Goal: Task Accomplishment & Management: Manage account settings

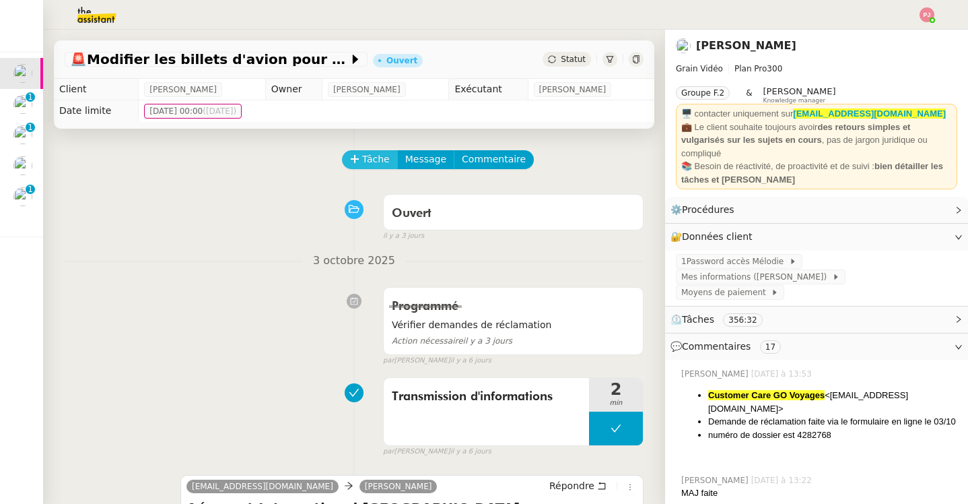
click at [365, 162] on span "Tâche" at bounding box center [376, 158] width 28 height 15
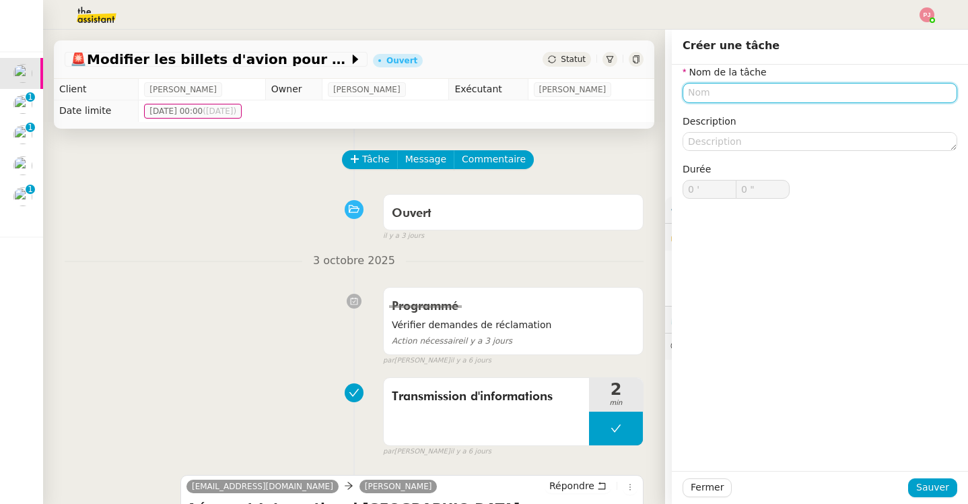
click at [726, 93] on input "text" at bounding box center [820, 93] width 275 height 20
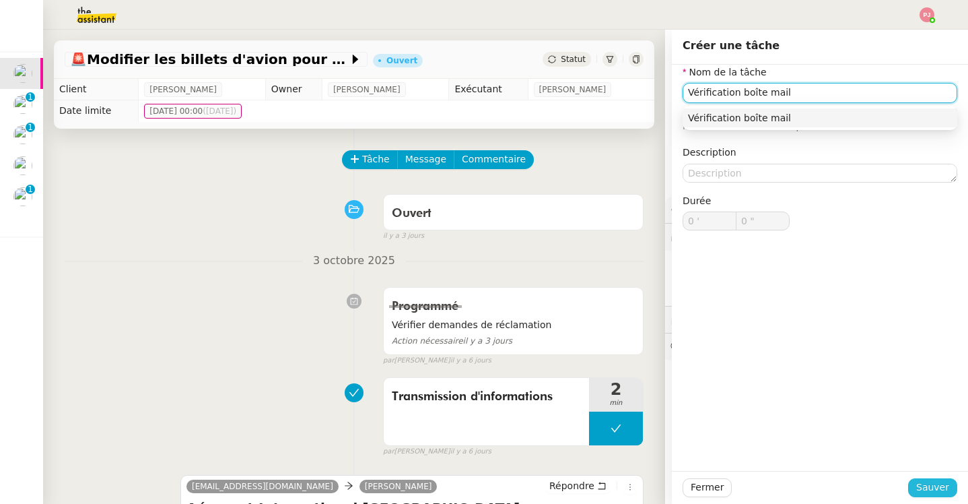
type input "Vérification boîte mail"
click at [936, 482] on span "Sauver" at bounding box center [932, 486] width 33 height 15
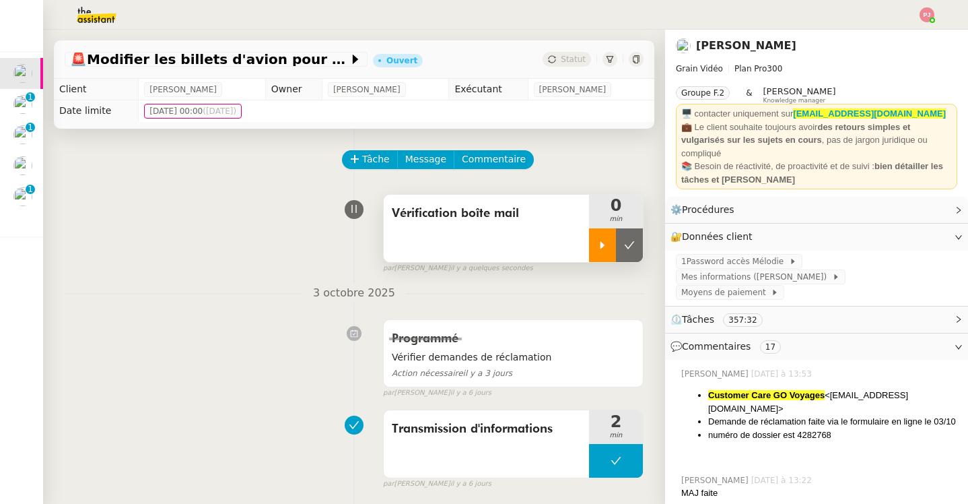
click at [602, 246] on icon at bounding box center [602, 244] width 5 height 7
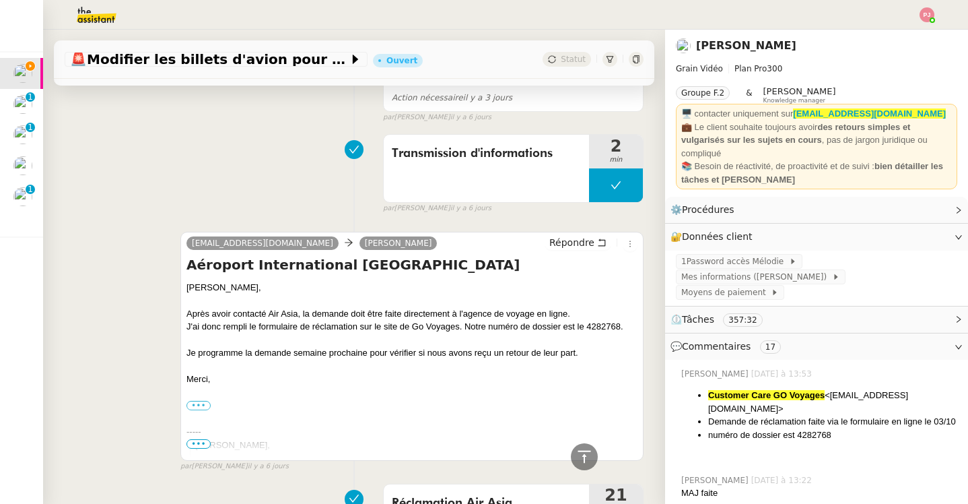
scroll to position [284, 0]
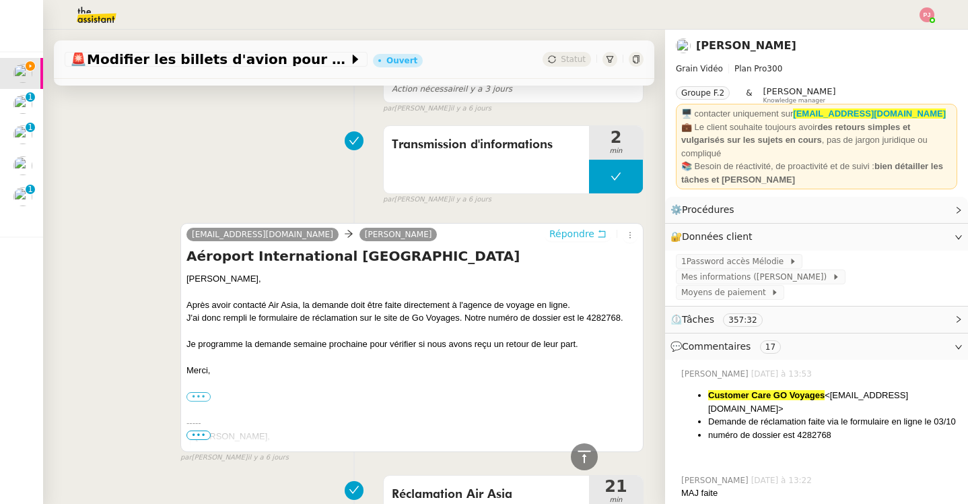
click at [559, 236] on span "Répondre" at bounding box center [571, 233] width 45 height 13
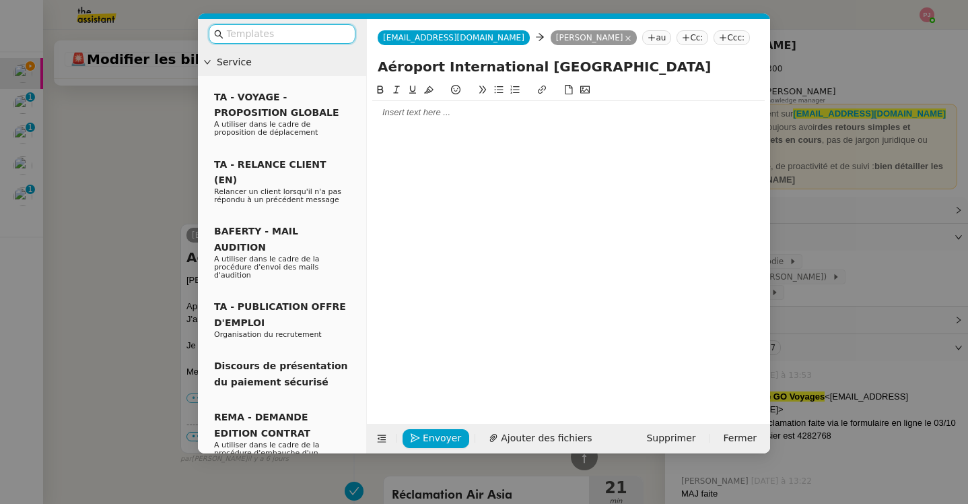
scroll to position [386, 0]
click at [495, 112] on div at bounding box center [568, 112] width 392 height 12
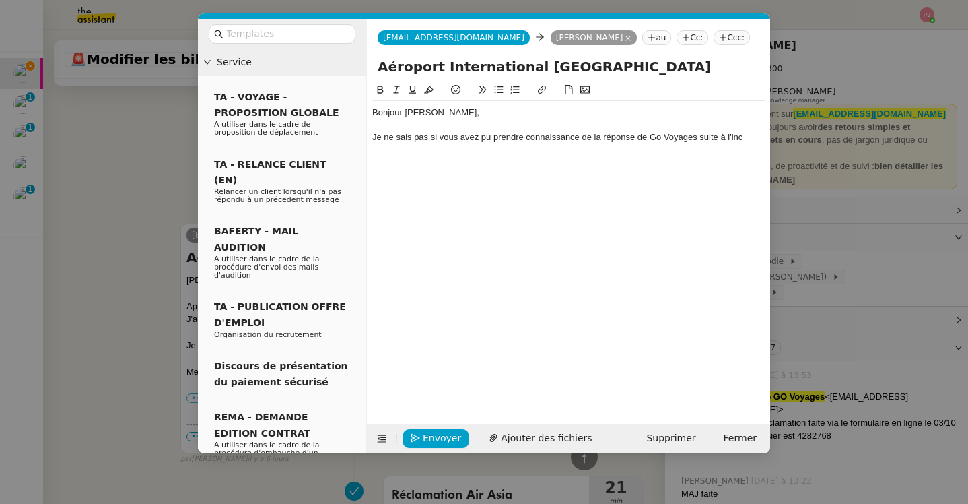
scroll to position [426, 0]
drag, startPoint x: 722, startPoint y: 135, endPoint x: 780, endPoint y: 158, distance: 62.0
click at [780, 158] on nz-modal-container "Service TA - VOYAGE - PROPOSITION GLOBALE A utiliser dans le cadre de propositi…" at bounding box center [484, 252] width 968 height 504
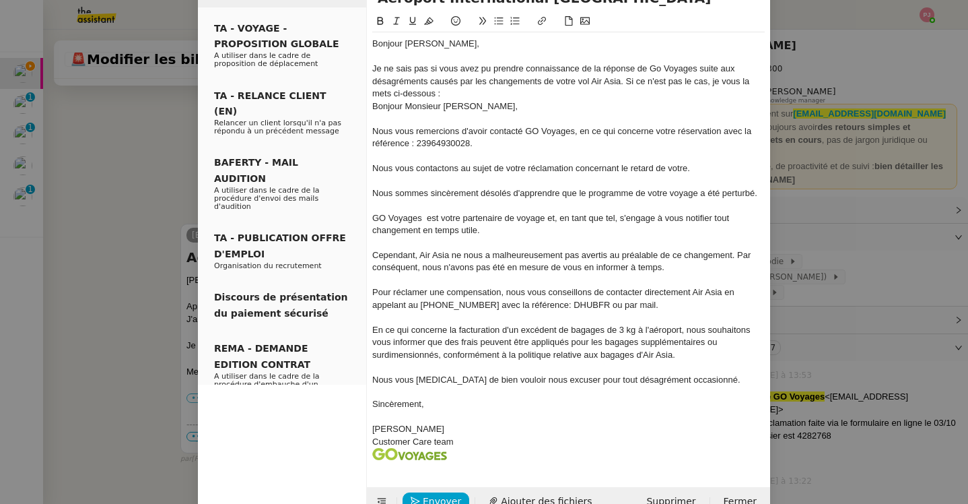
scroll to position [89, 0]
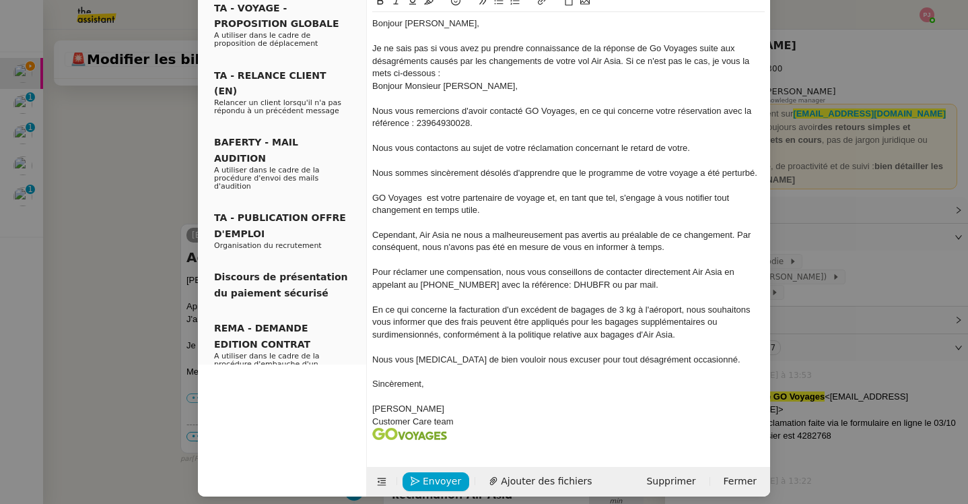
click at [404, 393] on div at bounding box center [568, 396] width 392 height 12
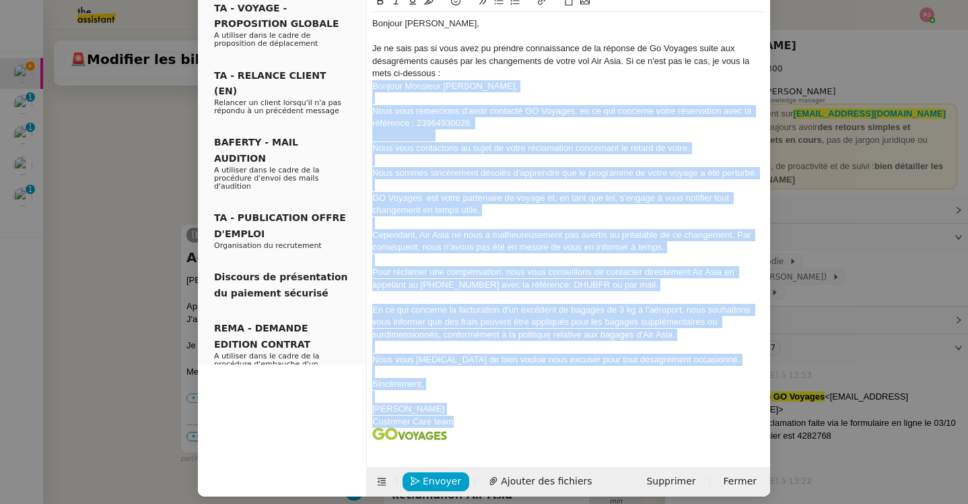
drag, startPoint x: 461, startPoint y: 417, endPoint x: 368, endPoint y: 83, distance: 347.2
click at [368, 83] on nz-spin "Bonjour [PERSON_NAME], Je ne sais pas si vous avez pu prendre connaissance de l…" at bounding box center [568, 221] width 403 height 457
click at [394, 5] on button at bounding box center [396, 0] width 16 height 15
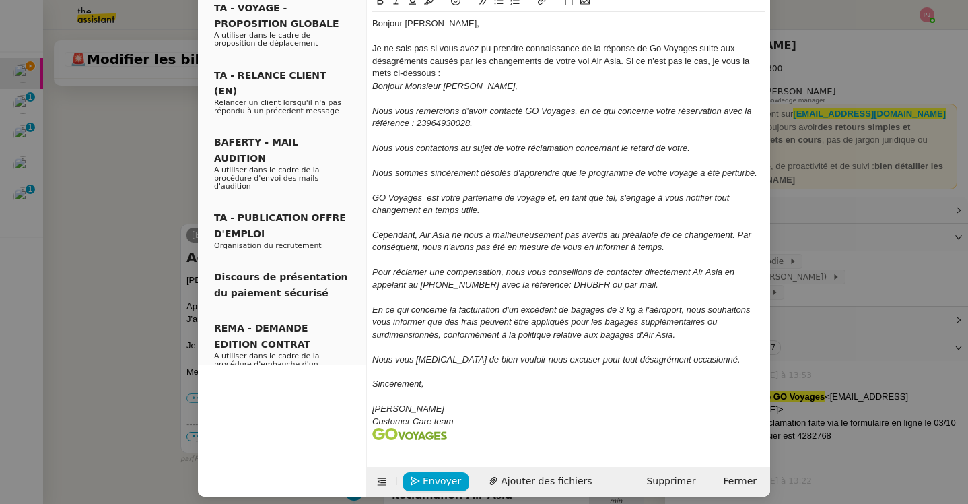
click at [454, 72] on div "Je ne sais pas si vous avez pu prendre connaissance de la réponse de Go Voyages…" at bounding box center [568, 60] width 392 height 37
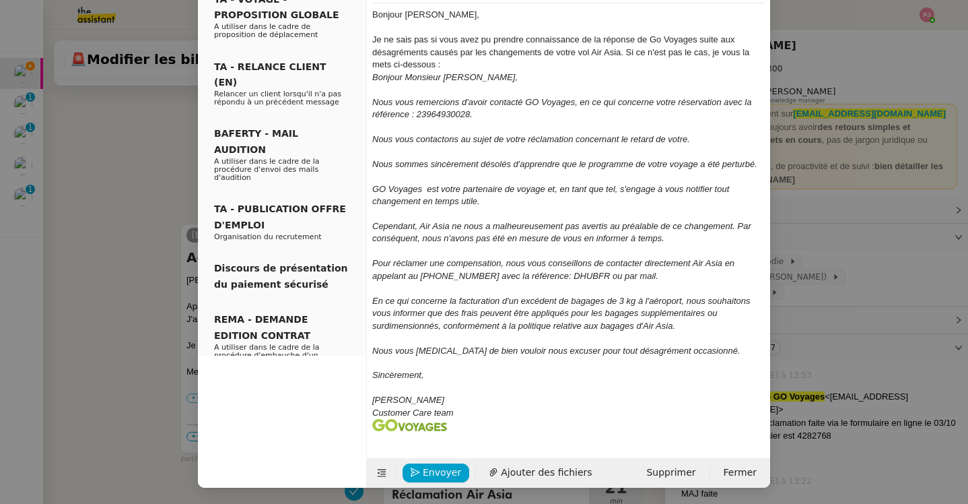
click at [461, 425] on div at bounding box center [568, 425] width 392 height 12
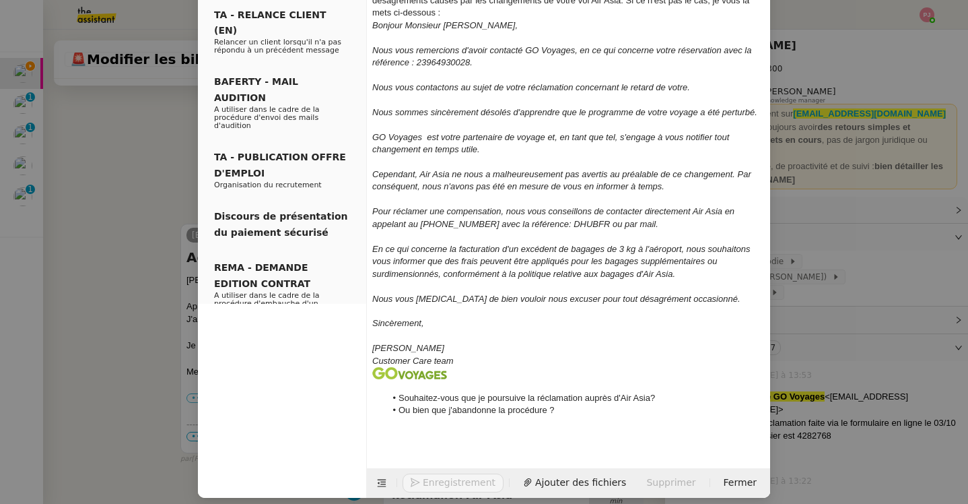
scroll to position [160, 0]
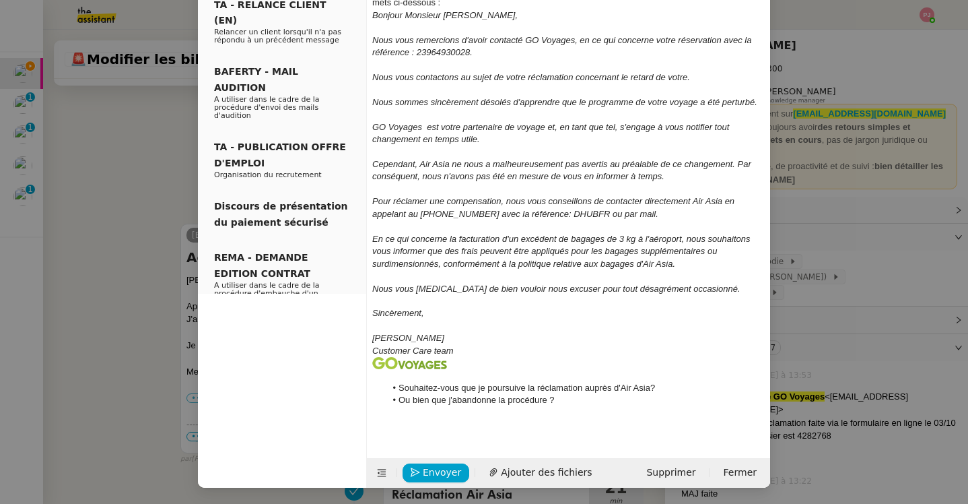
click at [77, 271] on nz-modal-container "Service TA - VOYAGE - PROPOSITION GLOBALE A utiliser dans le cadre de propositi…" at bounding box center [484, 252] width 968 height 504
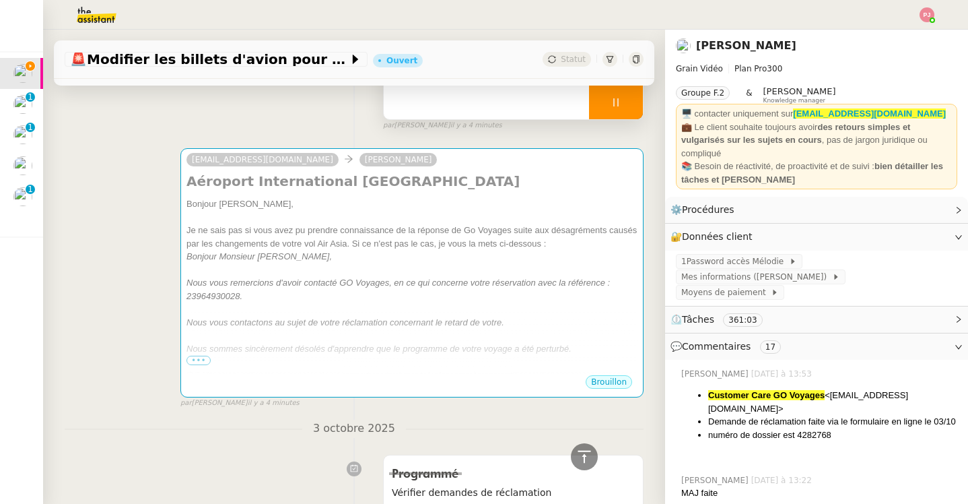
scroll to position [0, 0]
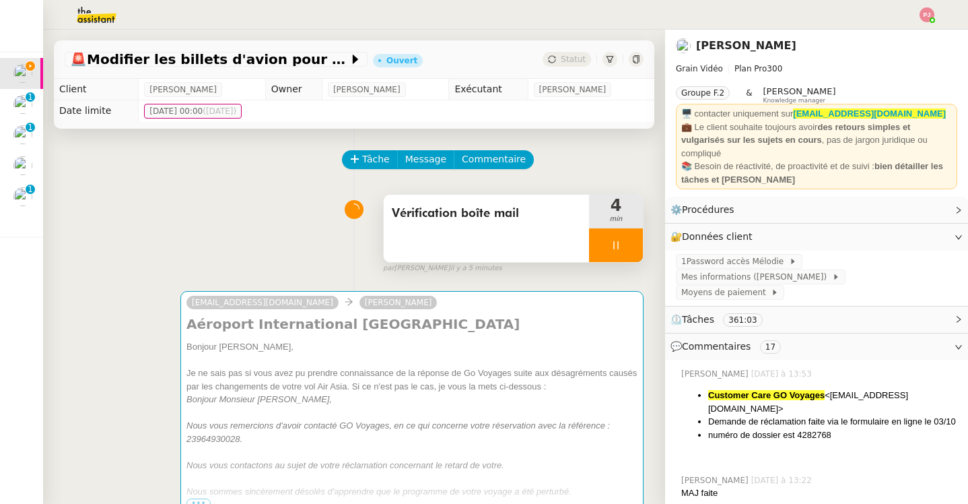
click at [626, 246] on div at bounding box center [616, 245] width 54 height 34
click at [633, 246] on icon at bounding box center [629, 245] width 11 height 11
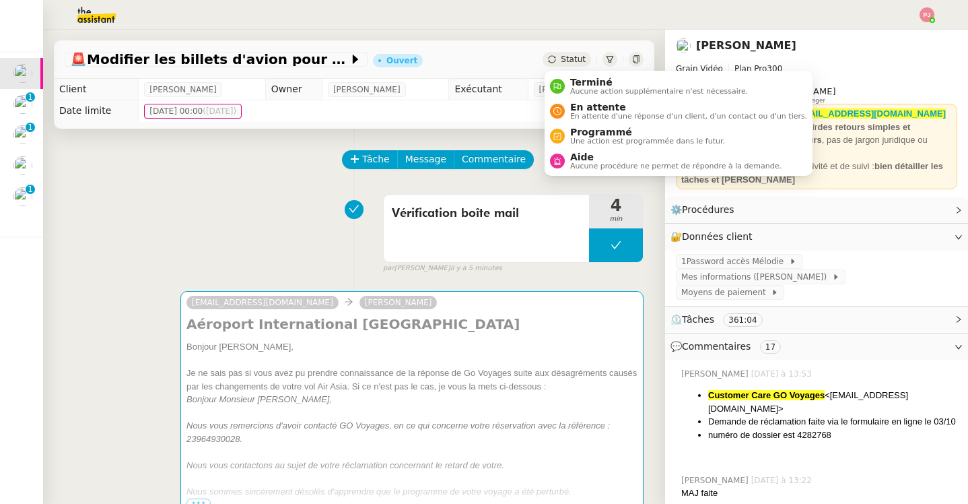
click at [555, 61] on icon at bounding box center [552, 59] width 8 height 8
click at [579, 135] on span "Programmé" at bounding box center [647, 132] width 155 height 11
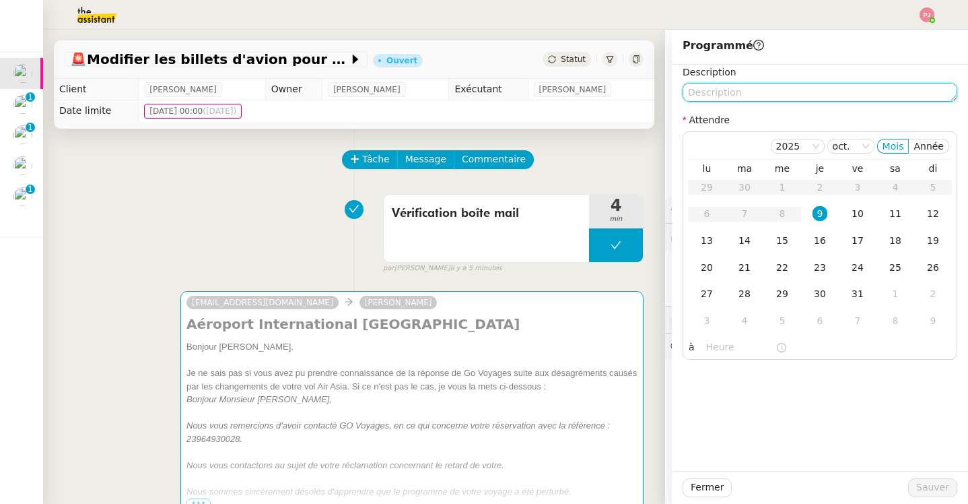
click at [720, 92] on textarea at bounding box center [820, 92] width 275 height 19
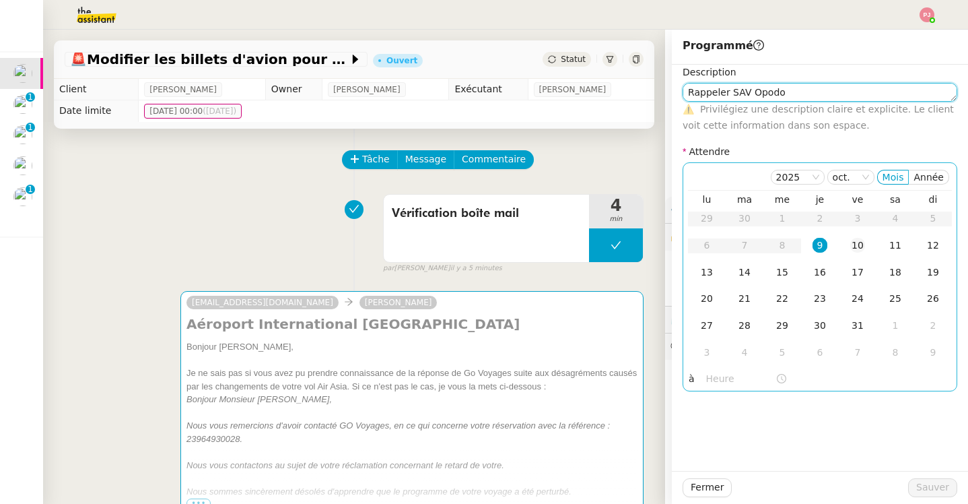
type textarea "Rappeler SAV Opodo"
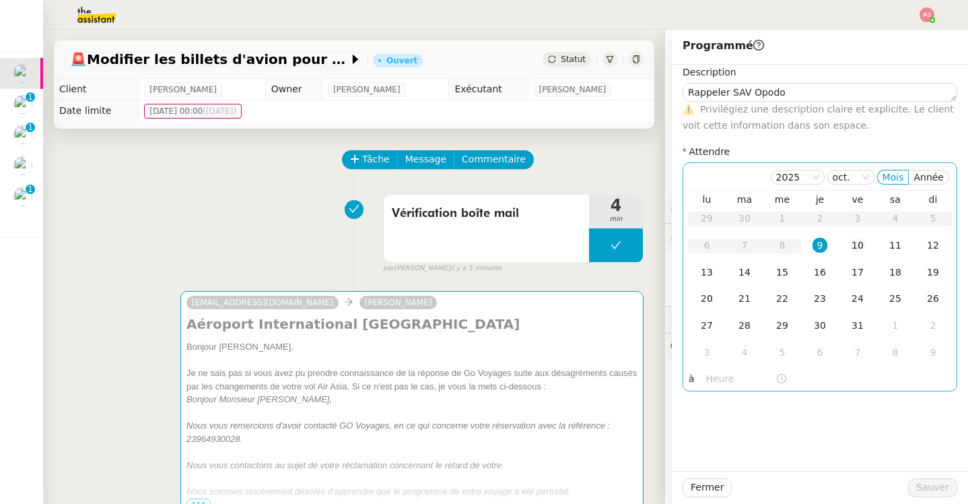
click at [857, 242] on div "10" at bounding box center [857, 245] width 15 height 15
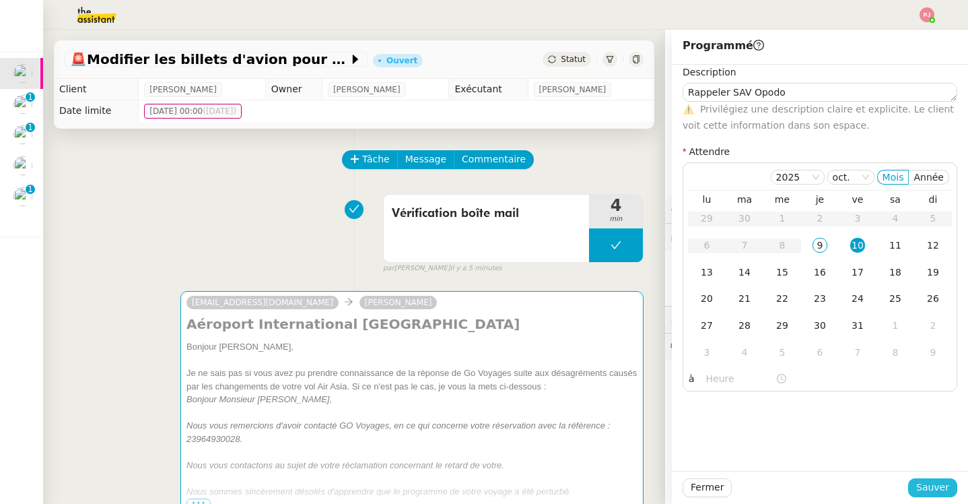
click at [930, 484] on span "Sauver" at bounding box center [932, 486] width 33 height 15
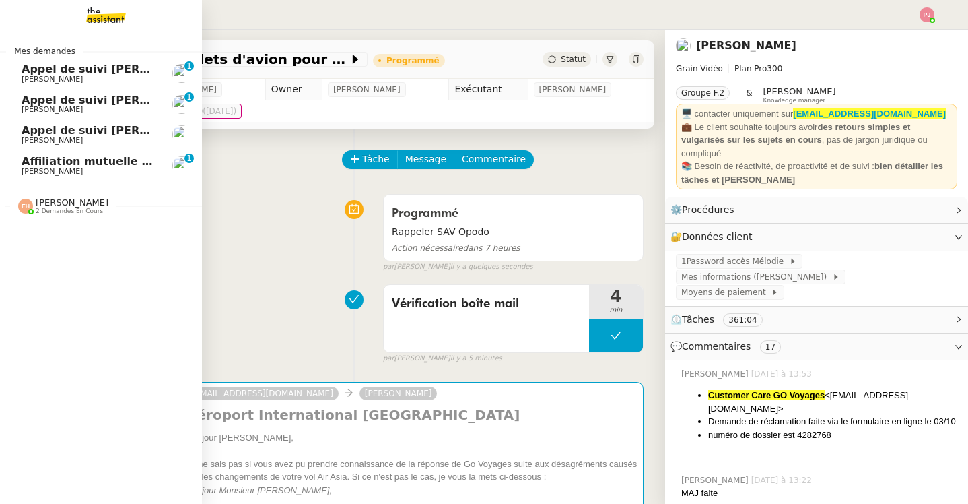
click at [55, 75] on span "[PERSON_NAME]" at bounding box center [52, 79] width 61 height 9
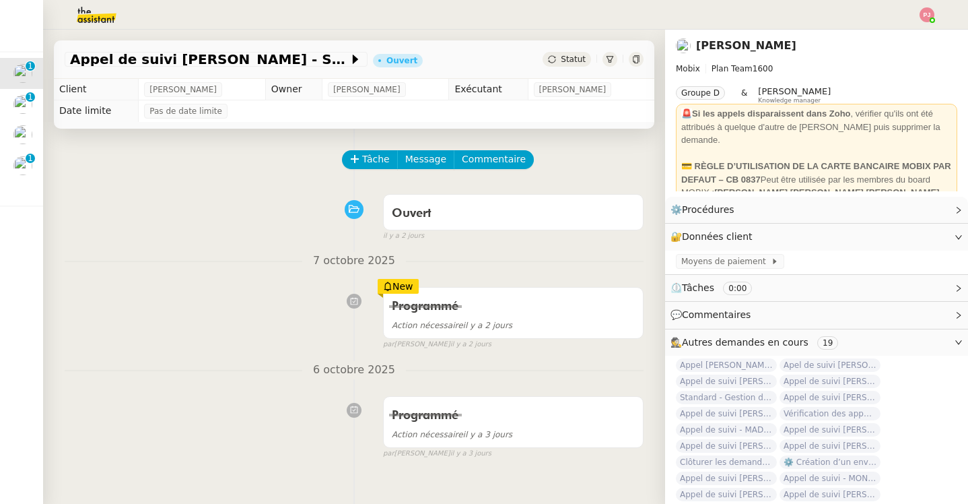
click at [96, 9] on img at bounding box center [86, 15] width 104 height 30
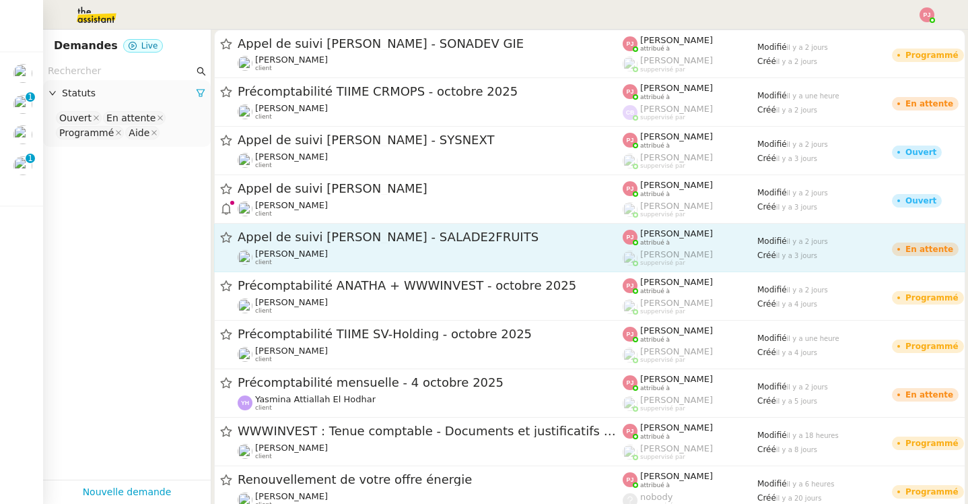
click at [329, 244] on div "Appel de suivi [PERSON_NAME] - SALADE2FRUITS" at bounding box center [430, 237] width 385 height 17
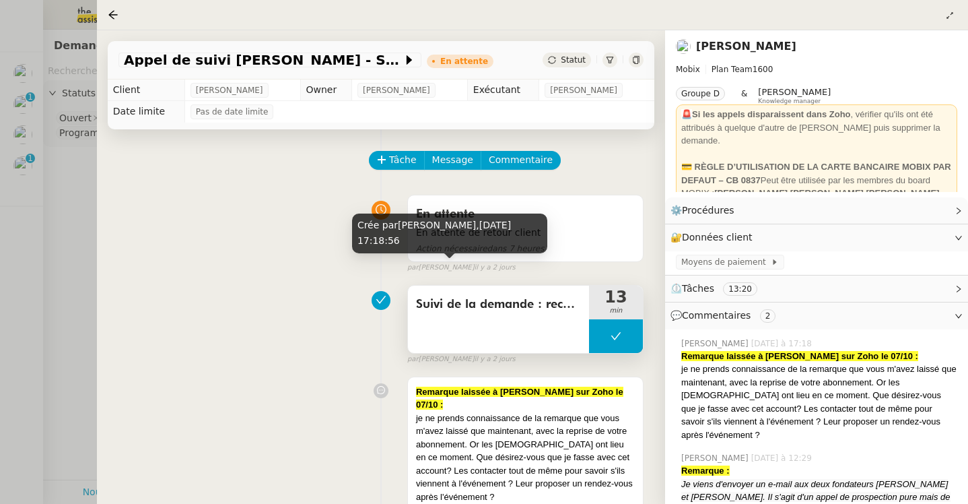
click at [467, 306] on span "Suivi de la demande : recherche Zoho + contexte + Appel" at bounding box center [498, 304] width 165 height 20
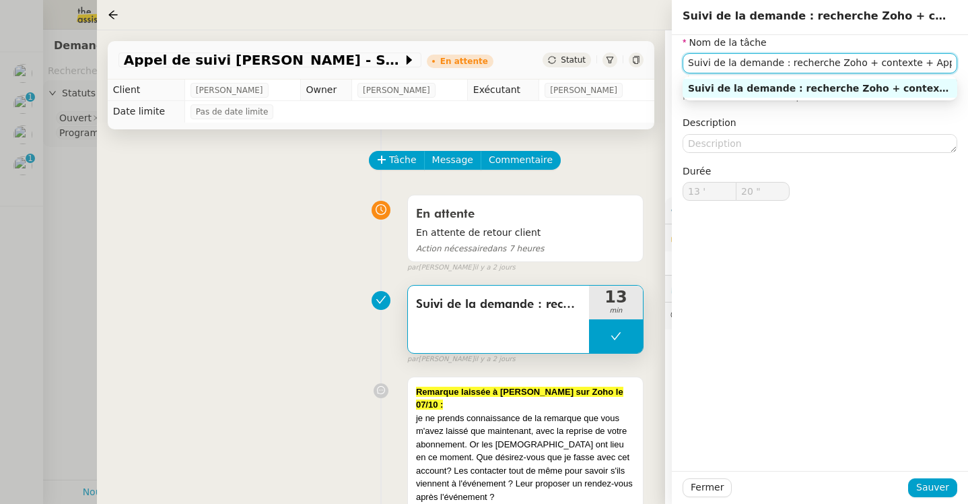
drag, startPoint x: 688, startPoint y: 63, endPoint x: 969, endPoint y: 59, distance: 280.8
click at [967, 59] on html "Mes demandes Appel de suivi [PERSON_NAME] - SYSNEXT [PERSON_NAME] Appel de suiv…" at bounding box center [484, 252] width 968 height 504
click at [29, 76] on div at bounding box center [484, 252] width 968 height 504
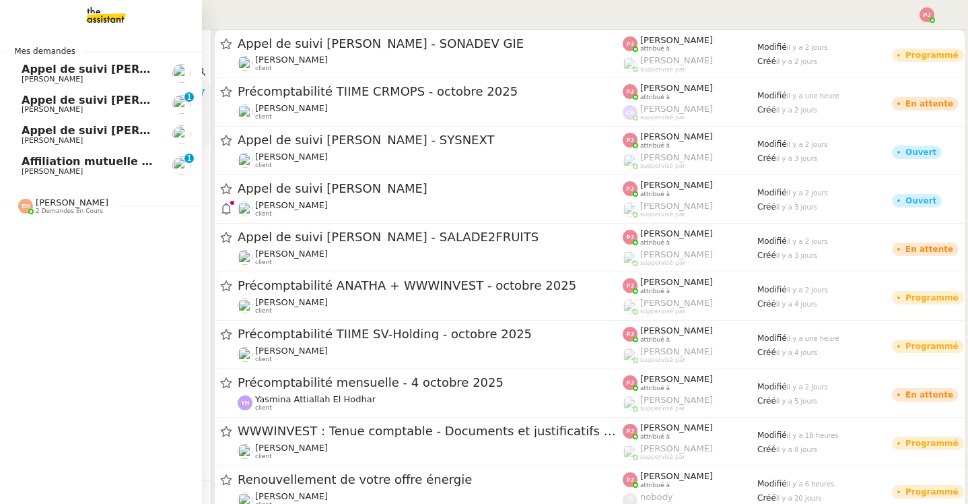
click at [50, 73] on span "Appel de suivi [PERSON_NAME] - SYSNEXT" at bounding box center [150, 69] width 257 height 13
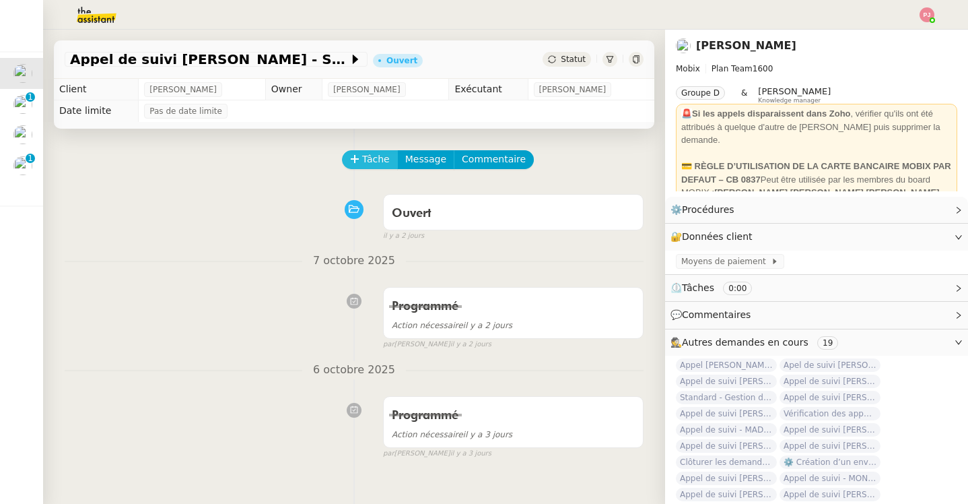
click at [382, 163] on span "Tâche" at bounding box center [376, 158] width 28 height 15
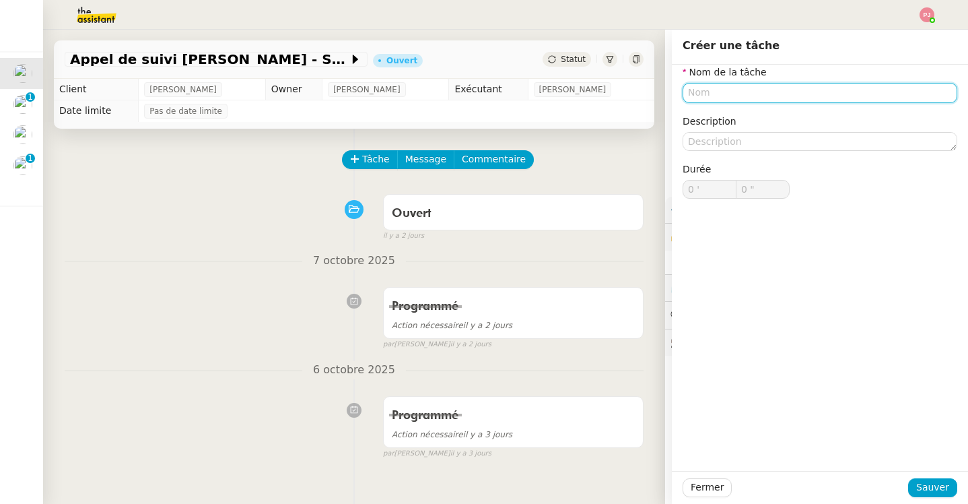
paste input "Suivi de la demande : recherche Zoho + contexte + Appel"
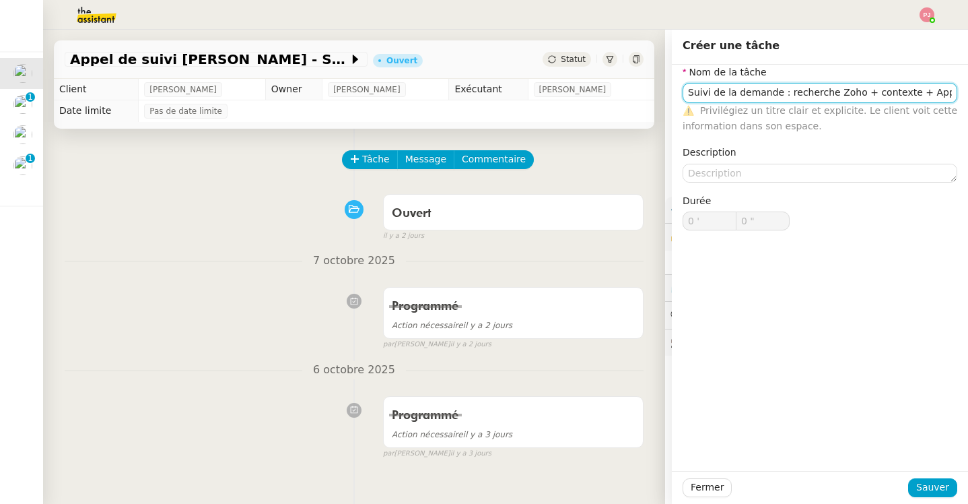
drag, startPoint x: 906, startPoint y: 92, endPoint x: 969, endPoint y: 92, distance: 62.6
click at [967, 92] on html "Mes demandes Appel de suivi [PERSON_NAME] [PERSON_NAME] Appel de suivi [PERSON_…" at bounding box center [484, 252] width 968 height 504
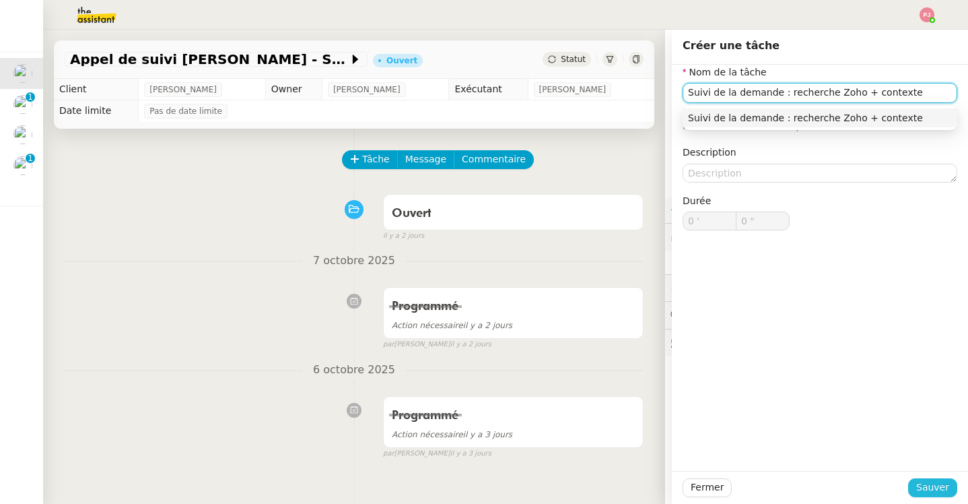
type input "Suivi de la demande : recherche Zoho + contexte"
click at [925, 491] on span "Sauver" at bounding box center [932, 486] width 33 height 15
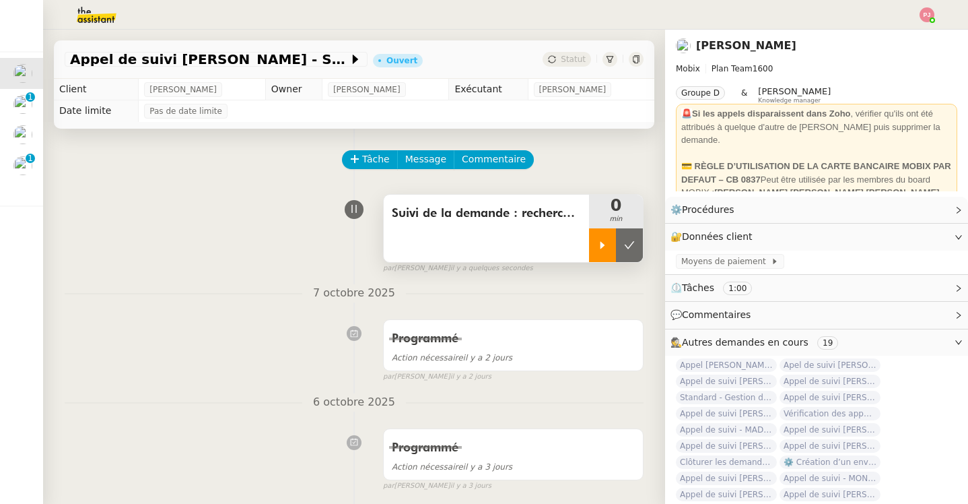
click at [598, 248] on icon at bounding box center [602, 245] width 11 height 11
click at [485, 152] on span "Commentaire" at bounding box center [494, 158] width 64 height 15
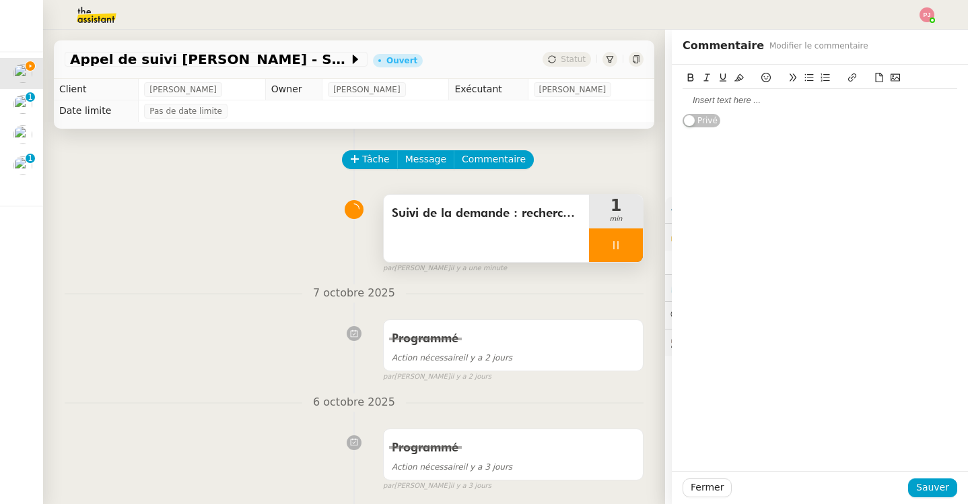
click at [727, 102] on div at bounding box center [820, 100] width 275 height 12
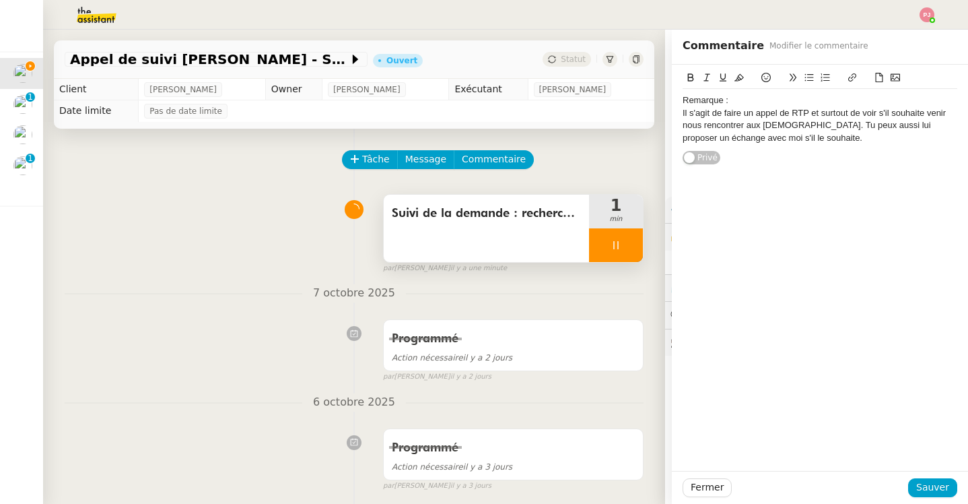
drag, startPoint x: 737, startPoint y: 100, endPoint x: 654, endPoint y: 100, distance: 82.8
click at [654, 100] on app-ticket "Appel de suivi [PERSON_NAME] Ouvert Statut Client [PERSON_NAME] Owner [PERSON_N…" at bounding box center [505, 267] width 925 height 474
click at [689, 74] on icon at bounding box center [691, 77] width 6 height 8
click at [734, 75] on icon at bounding box center [738, 77] width 9 height 9
click at [936, 483] on span "Sauver" at bounding box center [932, 486] width 33 height 15
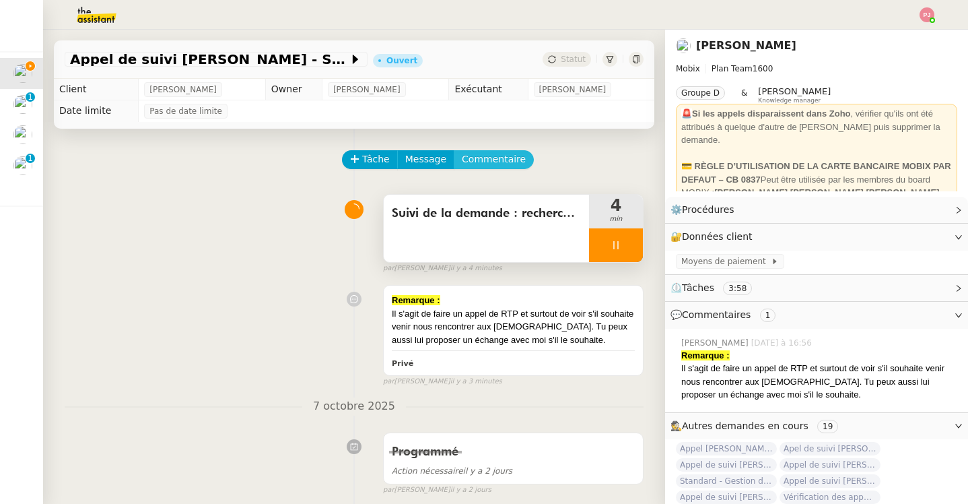
click at [491, 156] on span "Commentaire" at bounding box center [494, 158] width 64 height 15
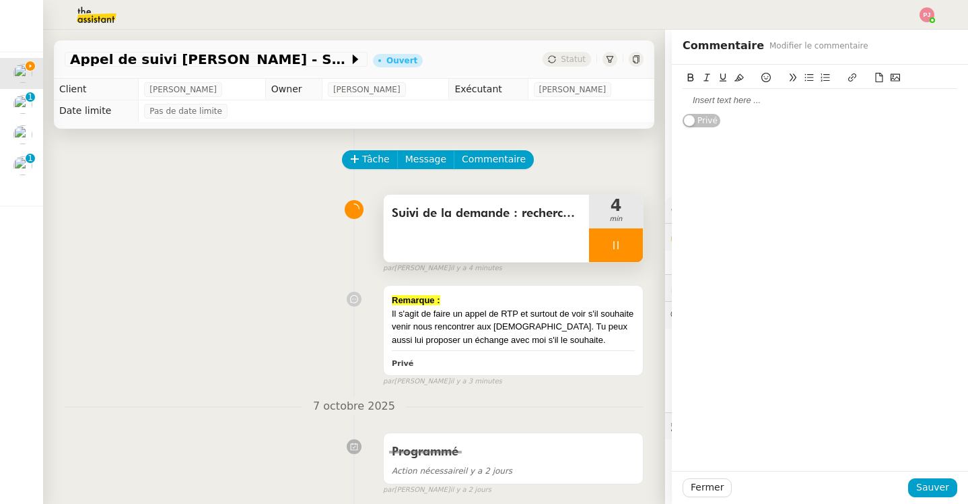
click at [747, 100] on div at bounding box center [820, 100] width 275 height 12
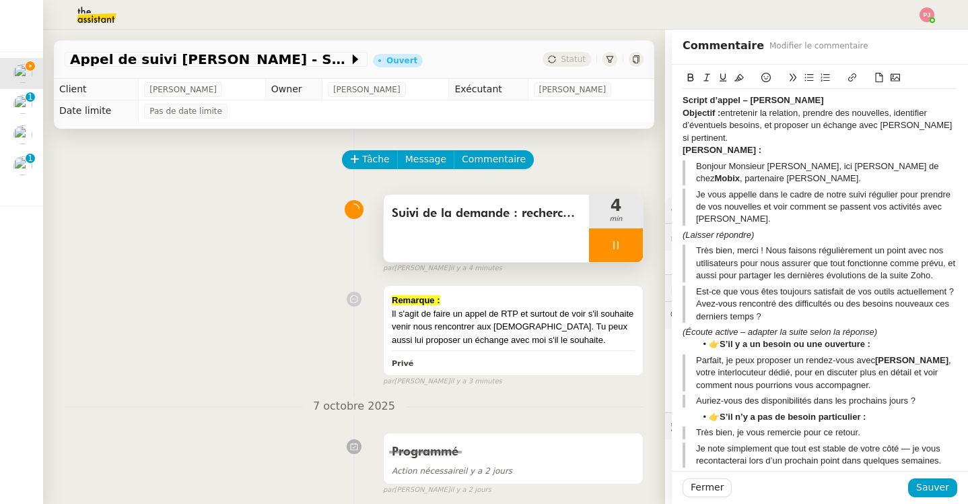
drag, startPoint x: 848, startPoint y: 96, endPoint x: 620, endPoint y: 96, distance: 227.5
click at [620, 96] on app-ticket "Appel de suivi [PERSON_NAME] Ouvert Statut Client [PERSON_NAME] Owner [PERSON_N…" at bounding box center [505, 267] width 925 height 474
click at [741, 75] on icon at bounding box center [738, 77] width 9 height 7
click at [925, 485] on span "Sauver" at bounding box center [932, 486] width 33 height 15
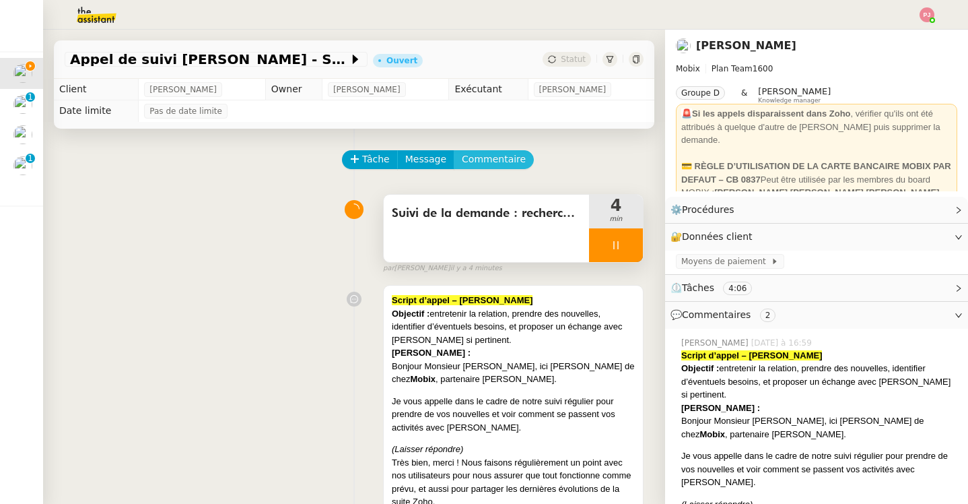
click at [477, 152] on span "Commentaire" at bounding box center [494, 158] width 64 height 15
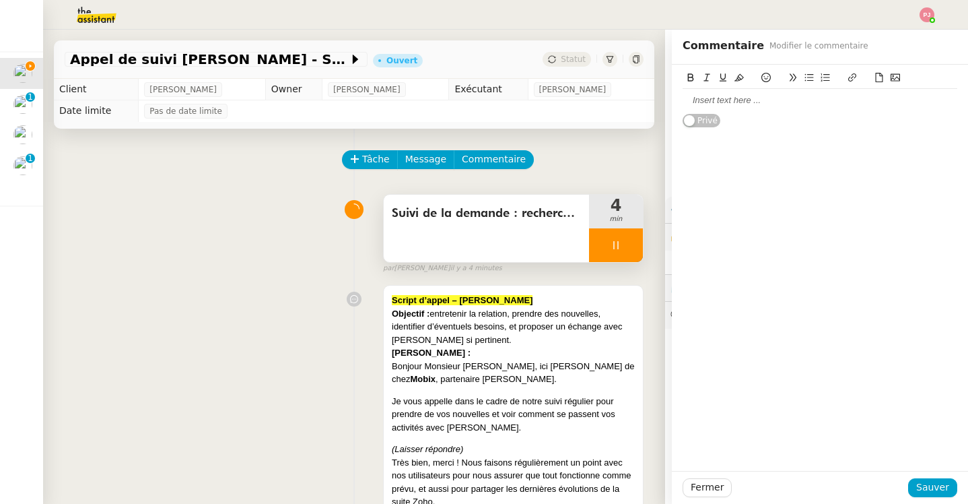
click at [705, 104] on div at bounding box center [820, 100] width 275 height 12
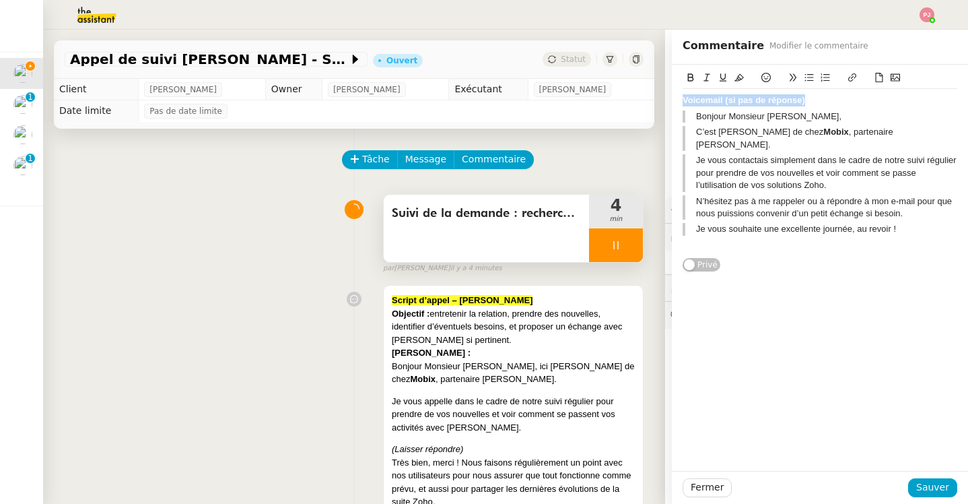
drag, startPoint x: 819, startPoint y: 100, endPoint x: 629, endPoint y: 98, distance: 190.5
click at [629, 98] on app-ticket "Appel de suivi [PERSON_NAME] Ouvert Statut Client [PERSON_NAME] Owner [PERSON_N…" at bounding box center [505, 267] width 925 height 474
click at [687, 75] on icon at bounding box center [690, 77] width 9 height 9
click at [694, 76] on icon at bounding box center [690, 77] width 9 height 9
click at [745, 71] on button at bounding box center [739, 77] width 16 height 15
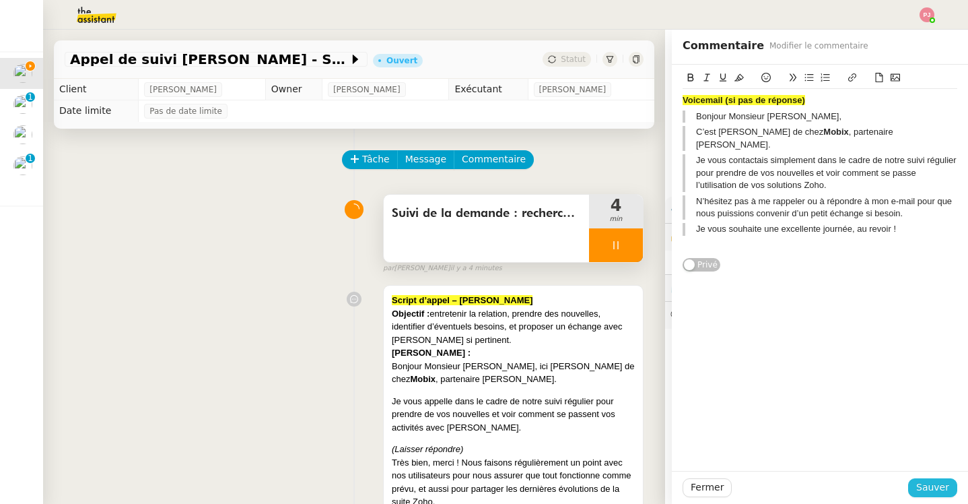
click at [935, 491] on span "Sauver" at bounding box center [932, 486] width 33 height 15
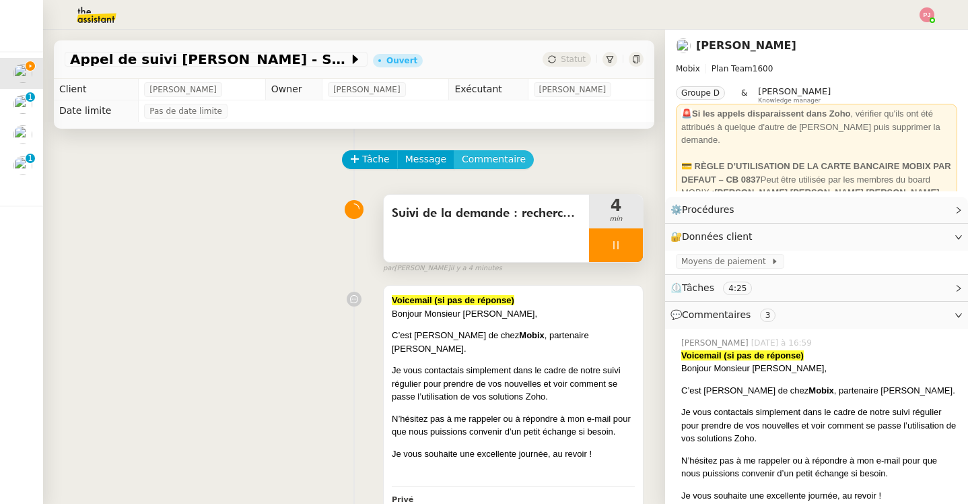
click at [484, 153] on span "Commentaire" at bounding box center [494, 158] width 64 height 15
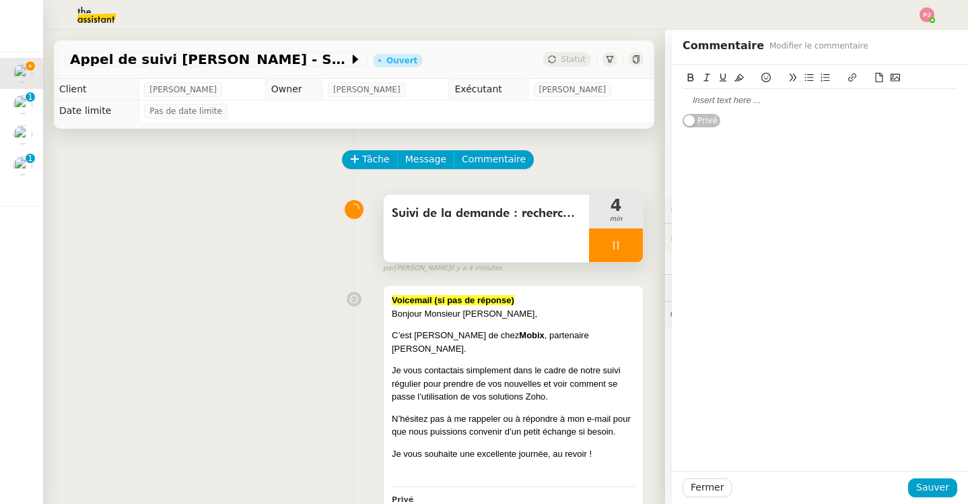
click at [710, 94] on div at bounding box center [820, 100] width 275 height 12
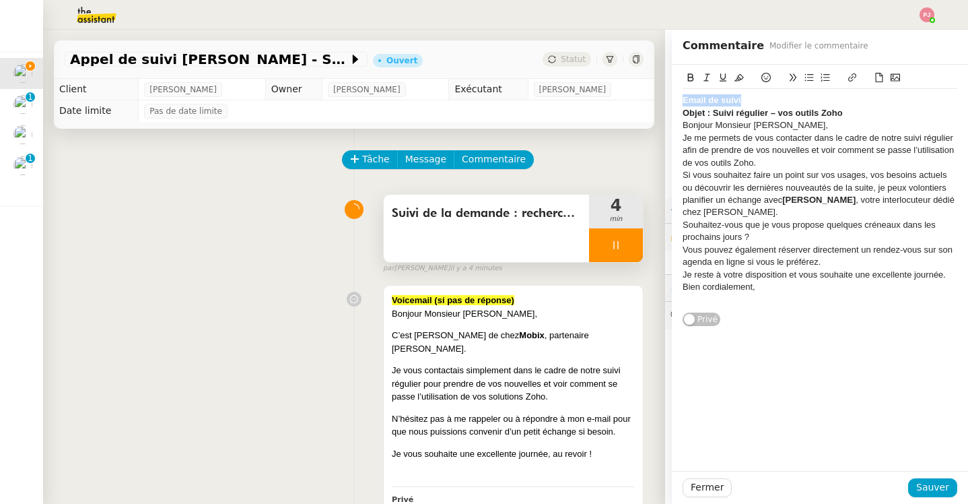
drag, startPoint x: 771, startPoint y: 102, endPoint x: 631, endPoint y: 102, distance: 140.7
click at [631, 102] on app-ticket "Appel de suivi [PERSON_NAME] Ouvert Statut Client [PERSON_NAME] Owner [PERSON_N…" at bounding box center [505, 267] width 925 height 474
click at [739, 76] on icon at bounding box center [738, 77] width 9 height 9
click at [748, 176] on div "Si vous souhaitez faire un point sur vos usages, vos besoins actuels ou découvr…" at bounding box center [820, 194] width 275 height 50
click at [935, 487] on span "Sauver" at bounding box center [932, 486] width 33 height 15
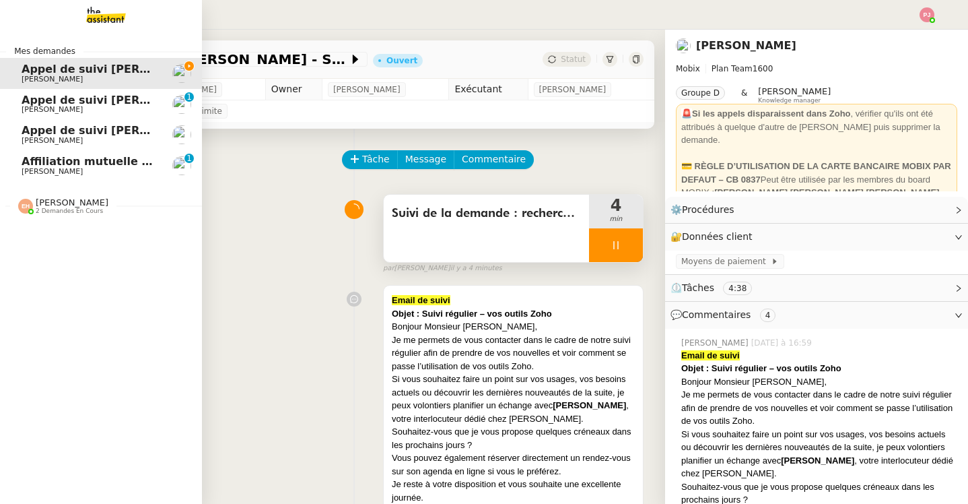
click at [33, 106] on span "[PERSON_NAME]" at bounding box center [52, 109] width 61 height 9
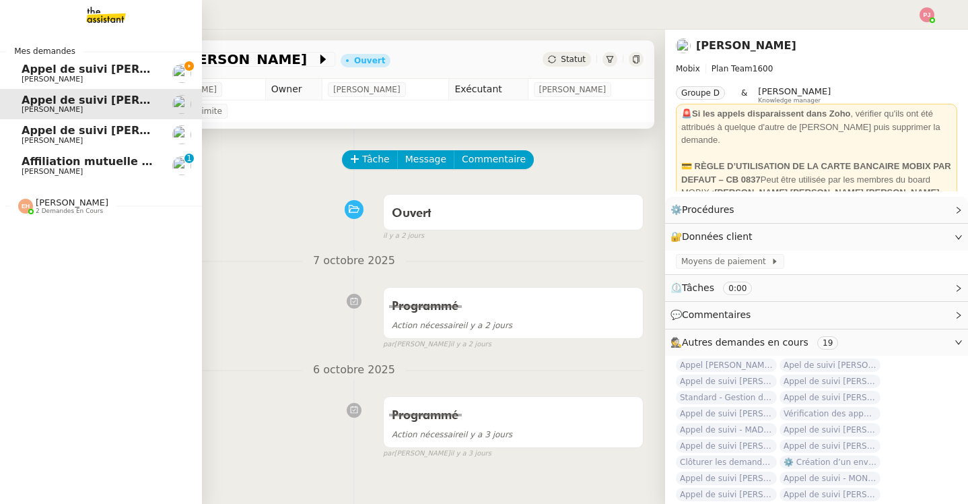
click at [28, 74] on span "Appel de suivi [PERSON_NAME] - SYSNEXT" at bounding box center [150, 69] width 257 height 13
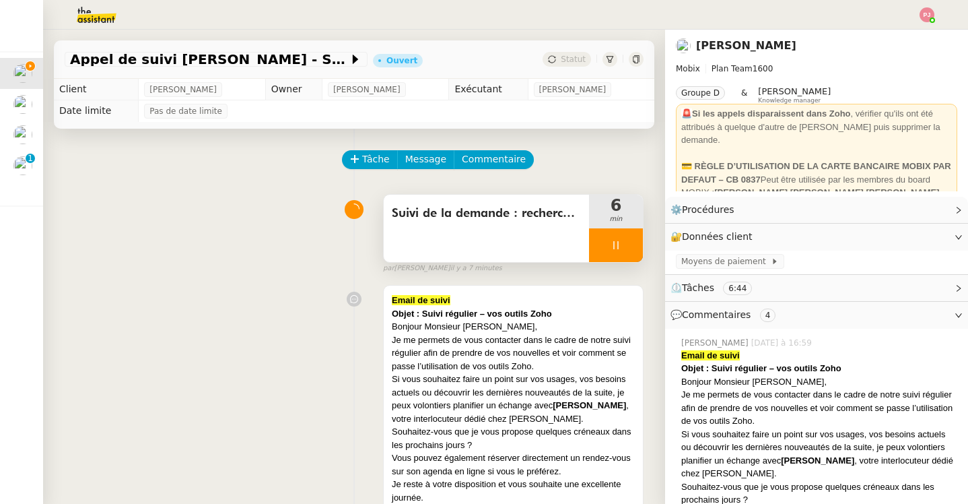
click at [611, 240] on icon at bounding box center [616, 245] width 11 height 11
click at [636, 242] on button at bounding box center [629, 245] width 27 height 34
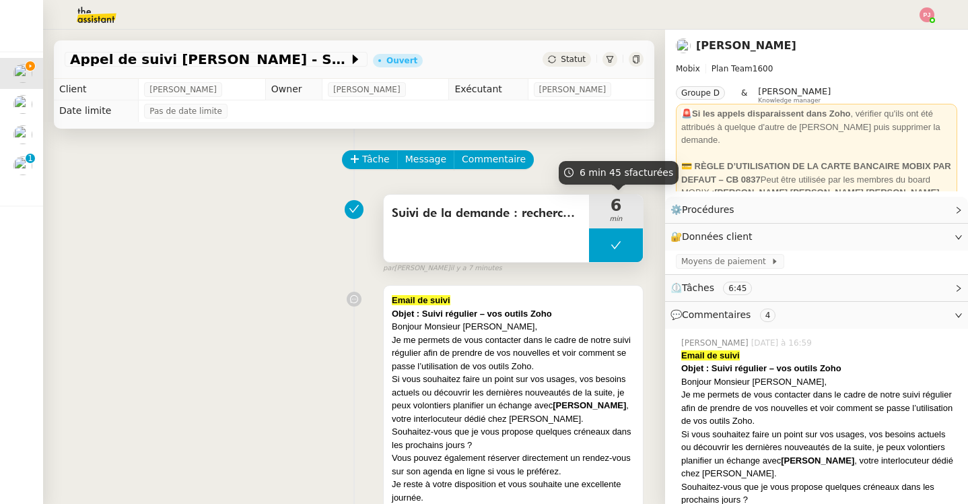
click at [614, 207] on span "6" at bounding box center [616, 205] width 54 height 16
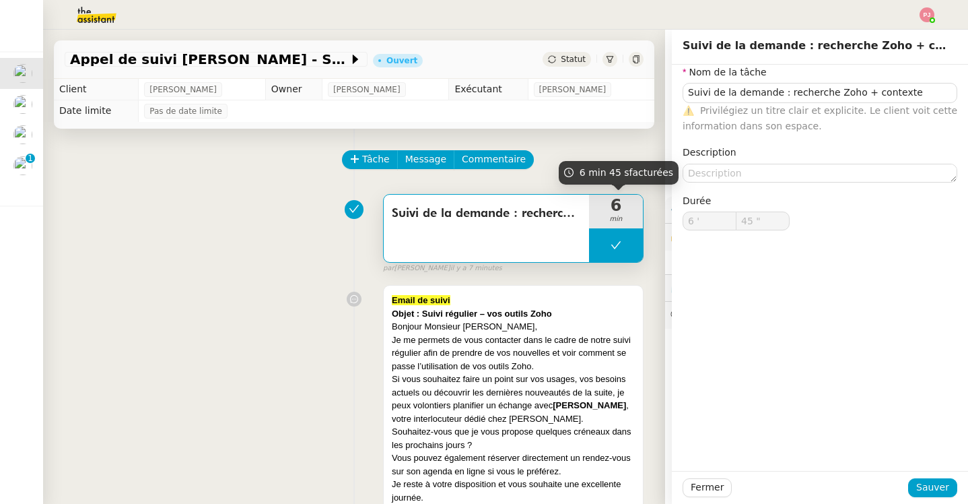
click at [495, 215] on span "Suivi de la demande : recherche Zoho + contexte" at bounding box center [486, 213] width 189 height 20
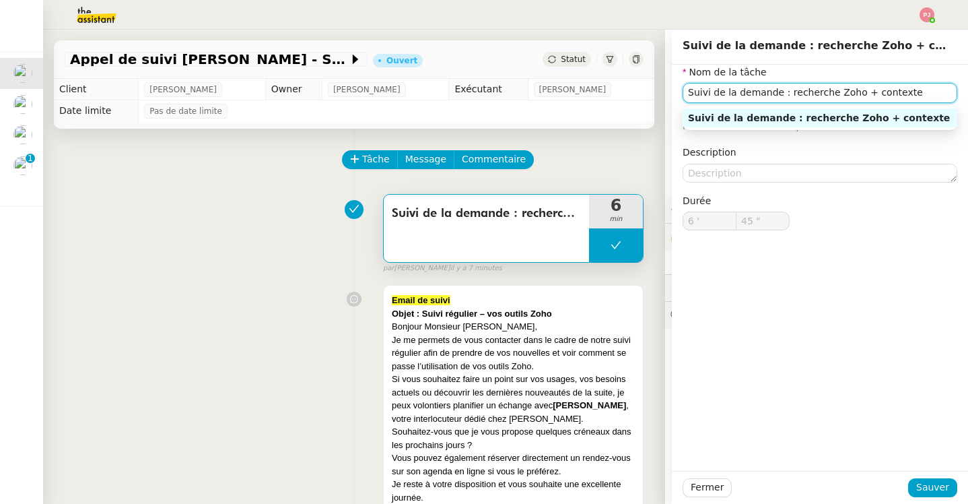
drag, startPoint x: 688, startPoint y: 93, endPoint x: 916, endPoint y: 94, distance: 228.2
click at [916, 94] on input "Suivi de la demande : recherche Zoho + contexte" at bounding box center [820, 93] width 275 height 20
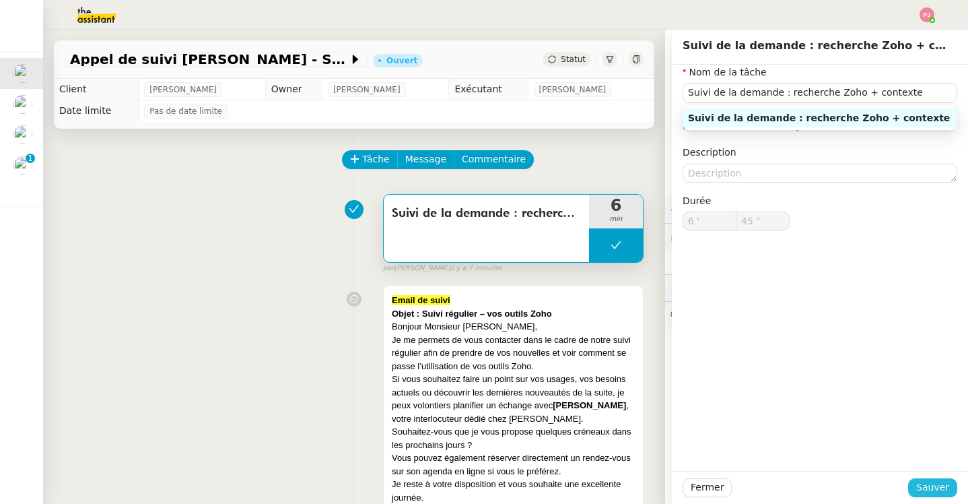
click at [951, 491] on button "Sauver" at bounding box center [932, 487] width 49 height 19
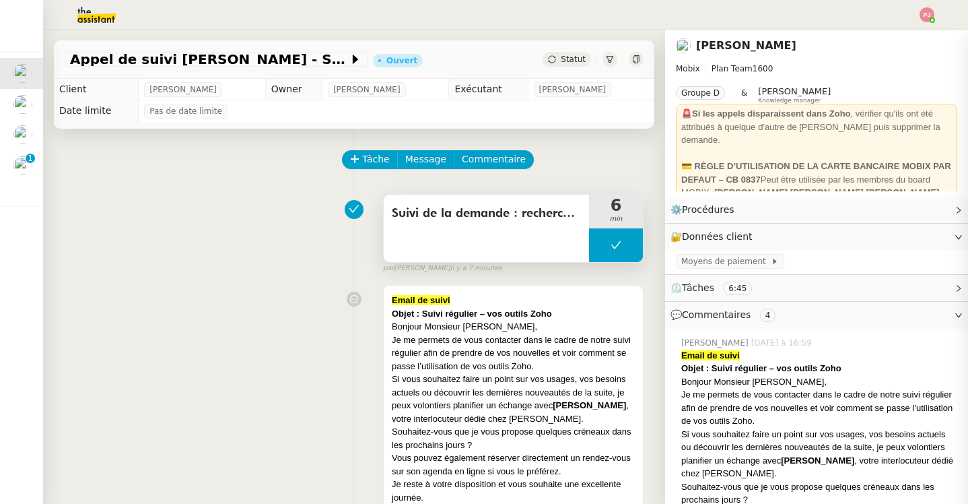
click at [626, 250] on button at bounding box center [616, 245] width 54 height 34
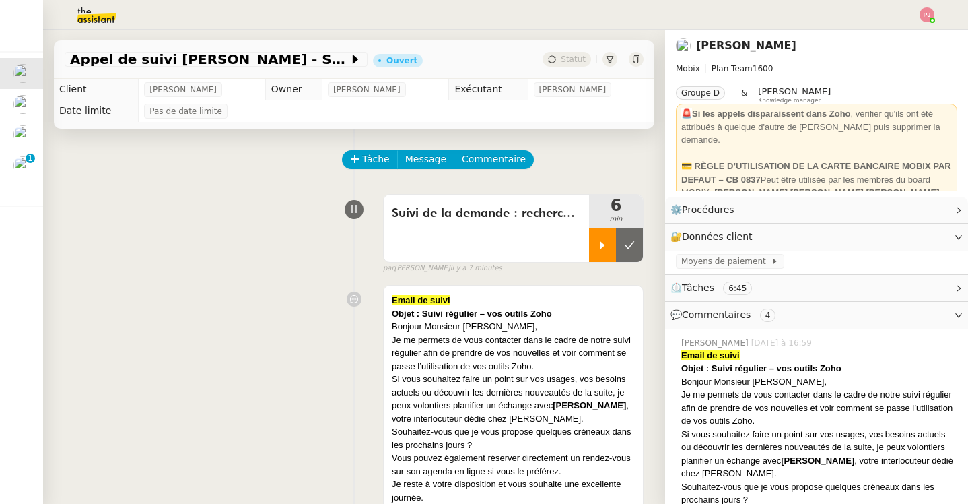
click at [601, 246] on icon at bounding box center [602, 244] width 5 height 7
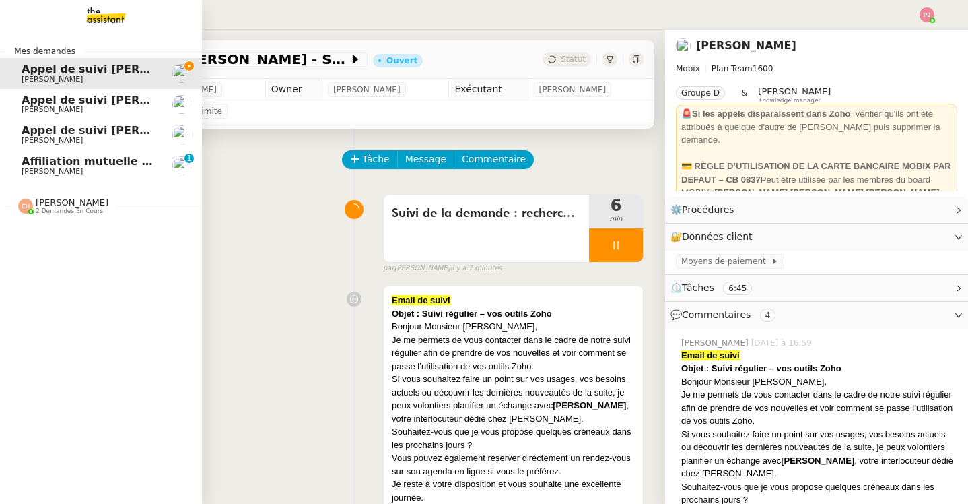
click at [22, 114] on link "Appel de suivi [PERSON_NAME] [PERSON_NAME]" at bounding box center [101, 104] width 202 height 31
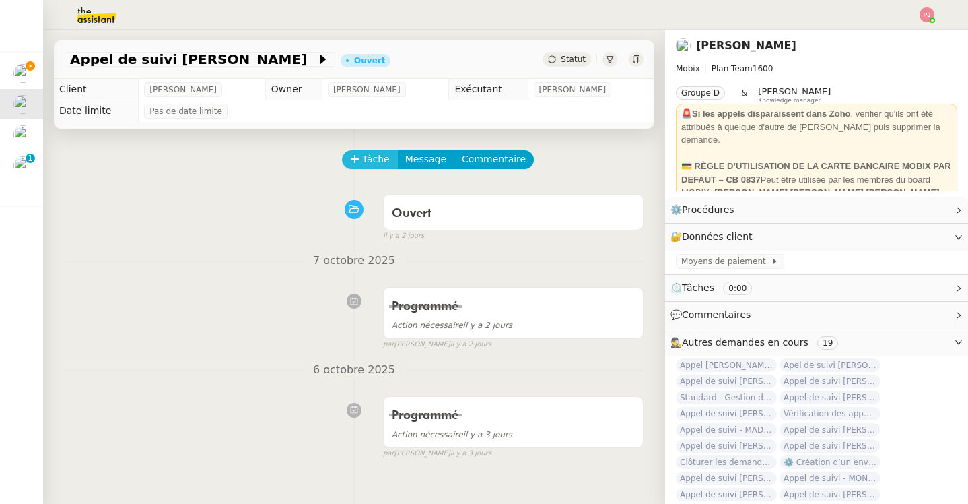
click at [370, 162] on span "Tâche" at bounding box center [376, 158] width 28 height 15
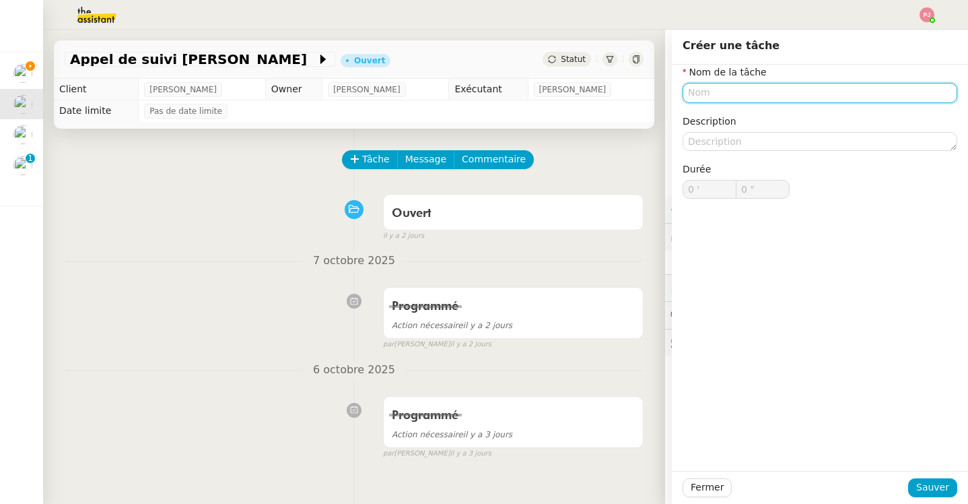
click at [737, 102] on input "text" at bounding box center [820, 93] width 275 height 20
paste input "Suivi de la demande : recherche Zoho + contexte"
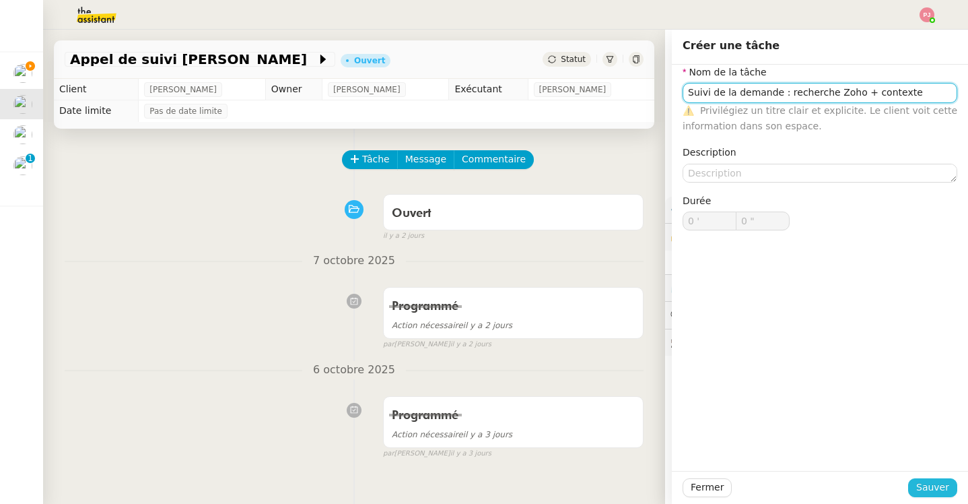
type input "Suivi de la demande : recherche Zoho + contexte"
click at [941, 485] on span "Sauver" at bounding box center [932, 486] width 33 height 15
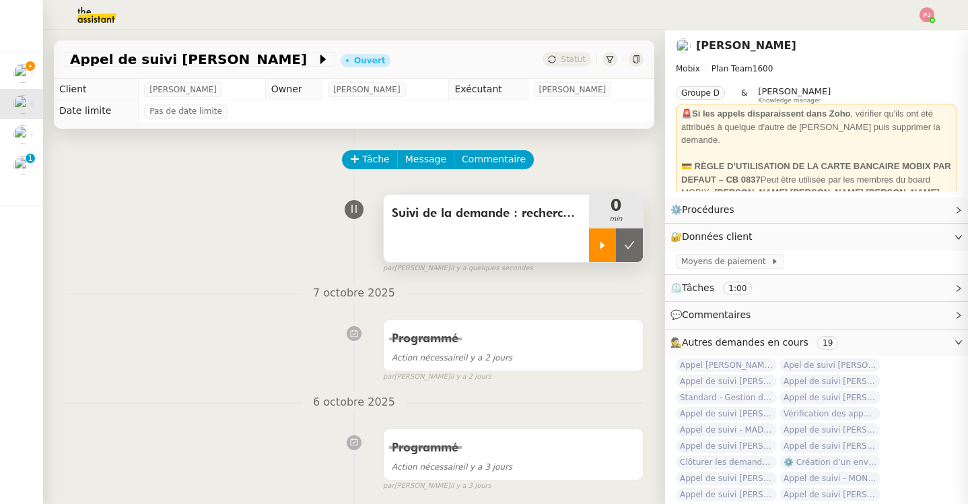
click at [602, 249] on icon at bounding box center [602, 245] width 11 height 11
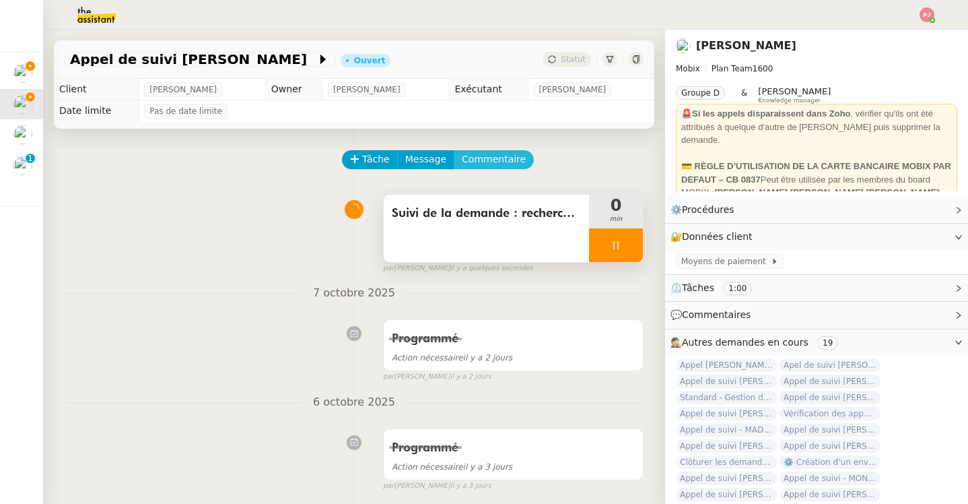
click at [490, 154] on span "Commentaire" at bounding box center [494, 158] width 64 height 15
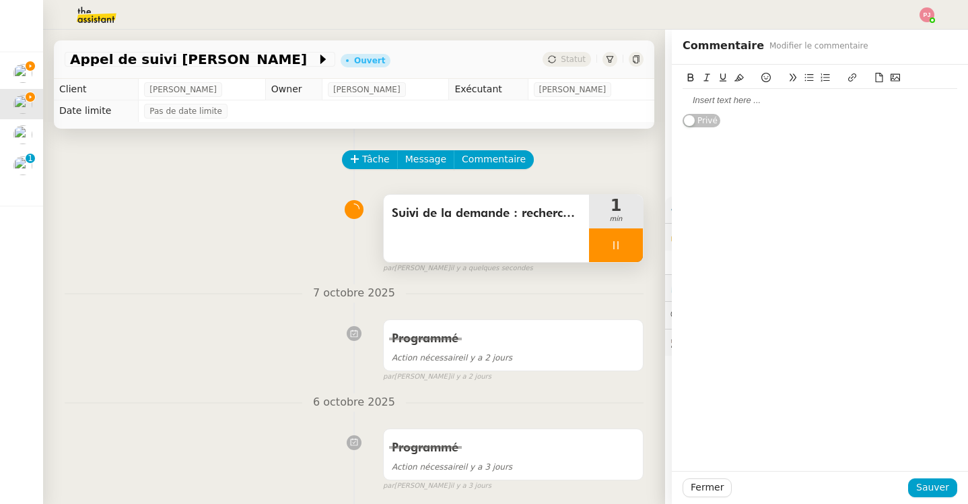
click at [685, 103] on div at bounding box center [820, 100] width 275 height 12
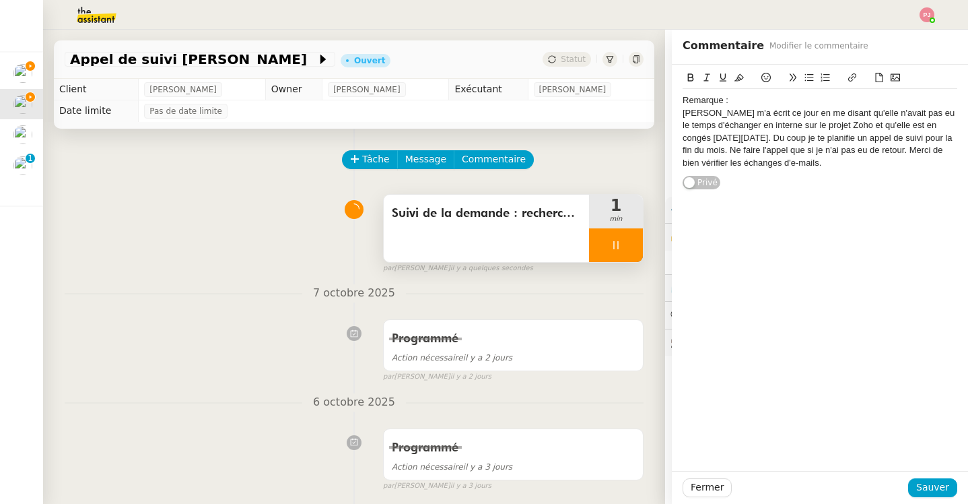
drag, startPoint x: 741, startPoint y: 104, endPoint x: 634, endPoint y: 104, distance: 107.0
click at [634, 104] on app-ticket "Appel de suivi [PERSON_NAME] Ouvert Statut Client [PERSON_NAME] Owner [PERSON_N…" at bounding box center [505, 267] width 925 height 474
click at [738, 75] on icon at bounding box center [738, 77] width 9 height 9
click at [688, 78] on icon at bounding box center [691, 77] width 6 height 8
click at [936, 491] on span "Sauver" at bounding box center [932, 486] width 33 height 15
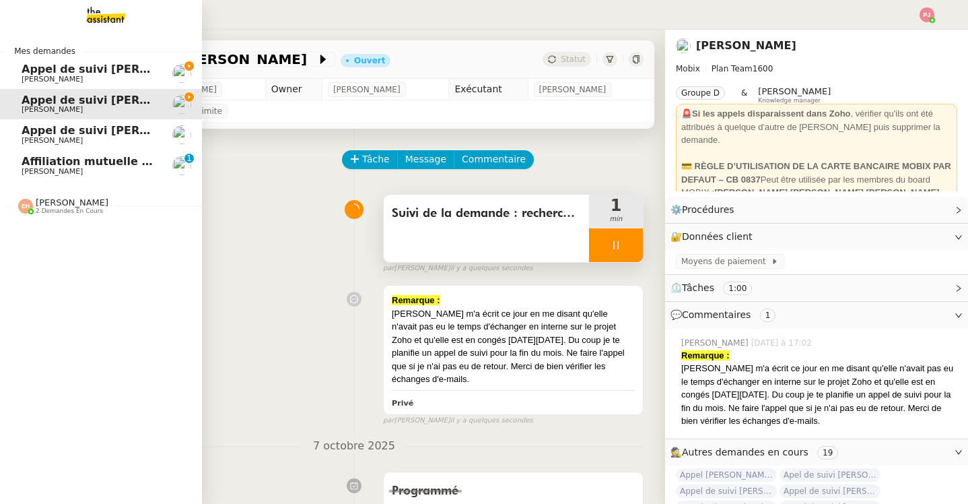
click at [46, 77] on span "[PERSON_NAME]" at bounding box center [52, 79] width 61 height 9
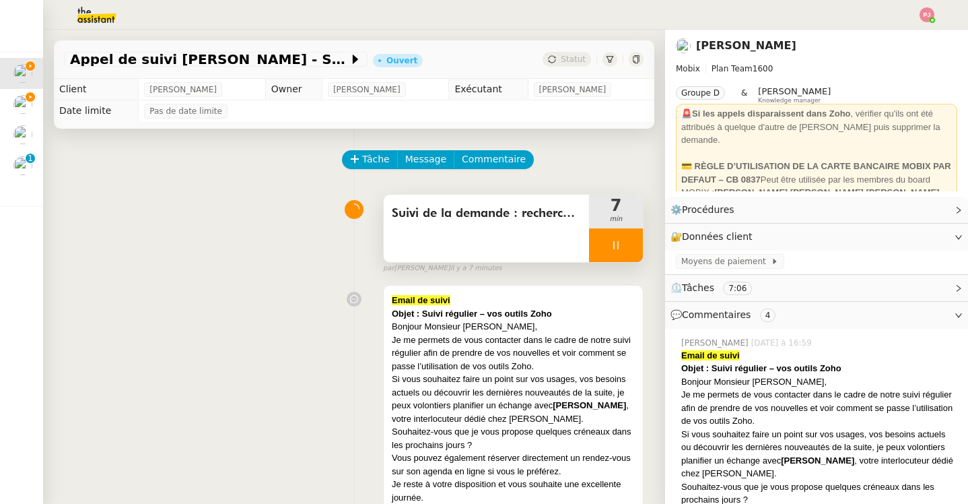
click at [620, 246] on icon at bounding box center [616, 245] width 11 height 11
click at [630, 246] on icon at bounding box center [629, 245] width 11 height 11
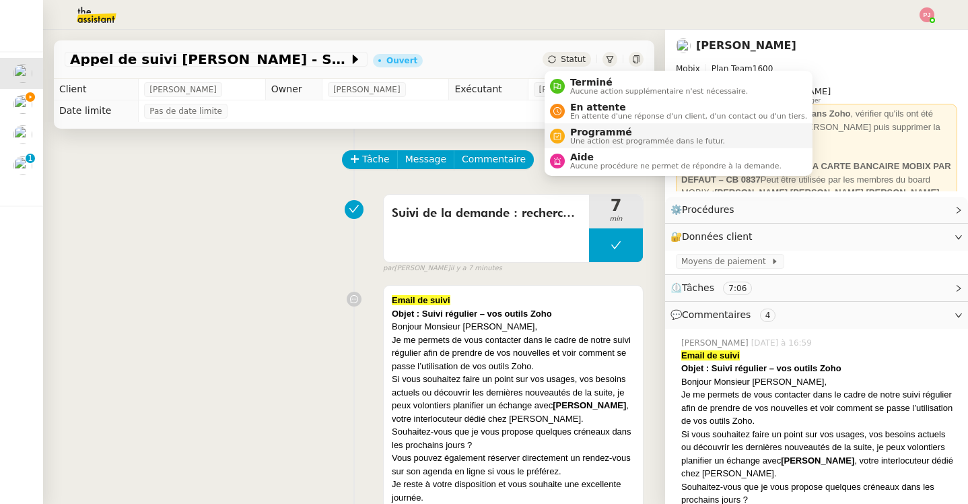
click at [598, 132] on span "Programmé" at bounding box center [647, 132] width 155 height 11
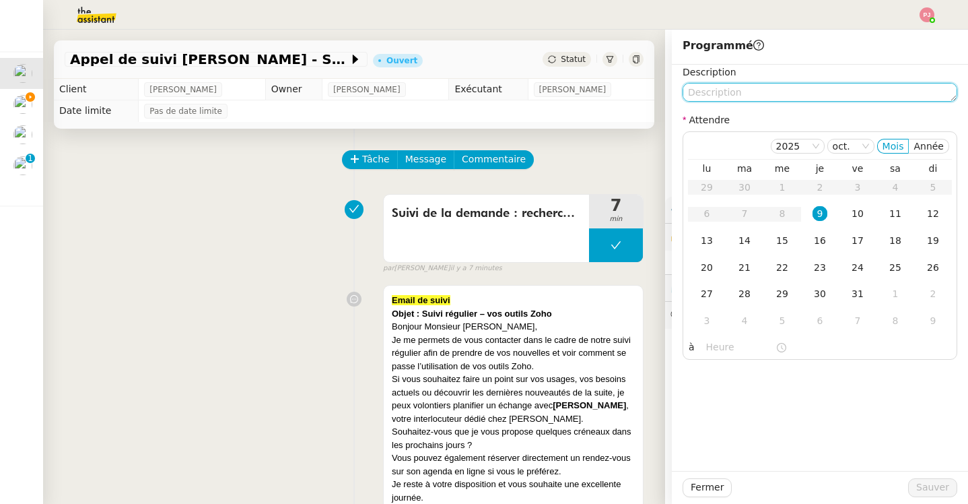
click at [740, 88] on textarea at bounding box center [820, 92] width 275 height 19
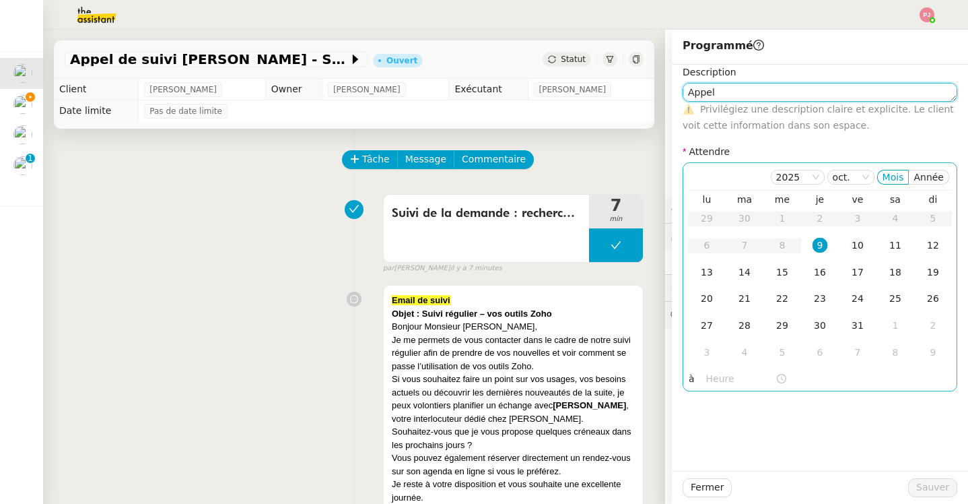
type textarea "Appel"
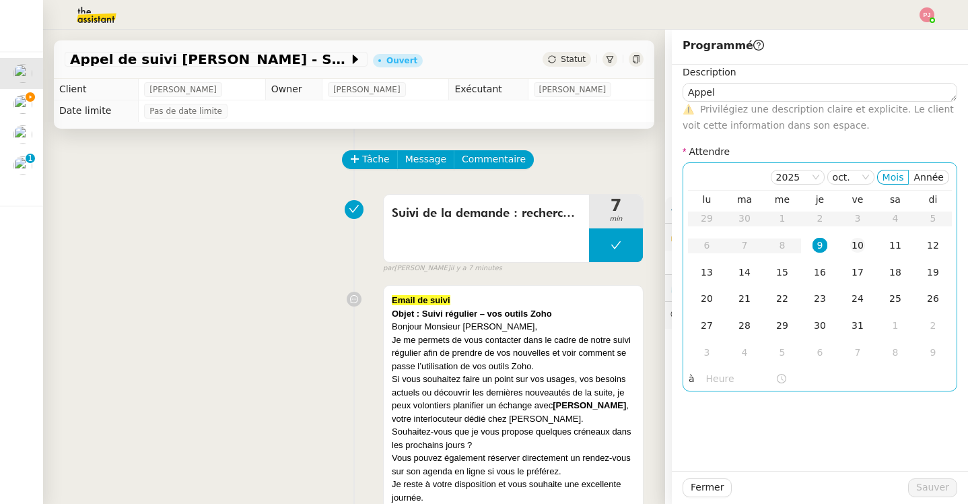
click at [856, 249] on div "10" at bounding box center [857, 245] width 15 height 15
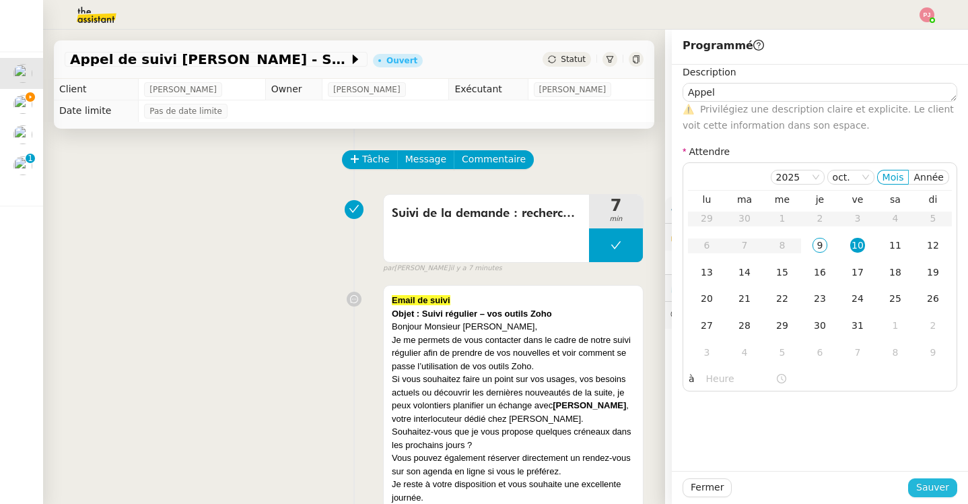
click at [936, 479] on button "Sauver" at bounding box center [932, 487] width 49 height 19
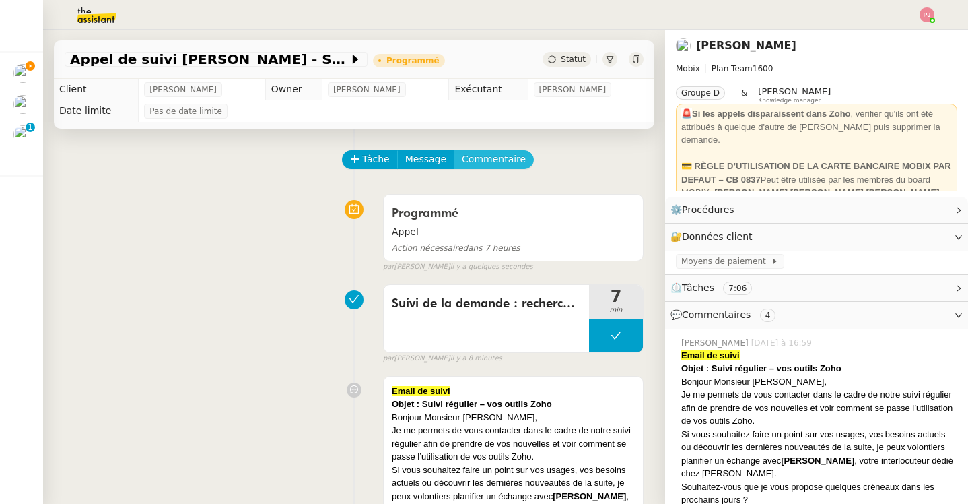
click at [495, 159] on span "Commentaire" at bounding box center [494, 158] width 64 height 15
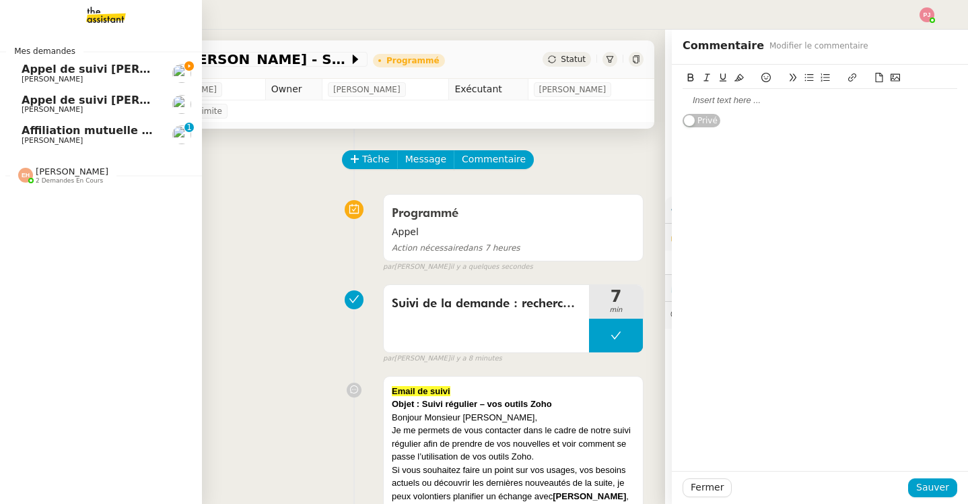
click at [27, 105] on span "Appel de suivi [PERSON_NAME]-Riottot" at bounding box center [140, 100] width 236 height 13
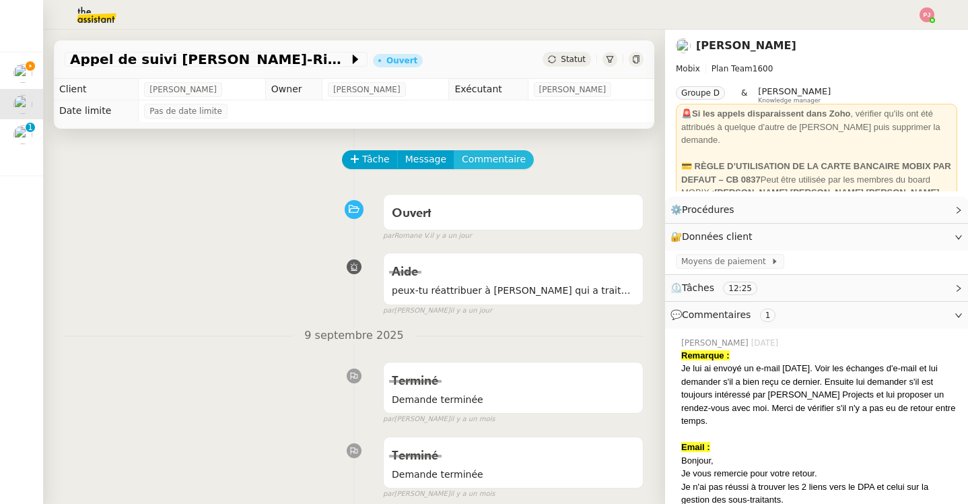
click at [480, 164] on span "Commentaire" at bounding box center [494, 158] width 64 height 15
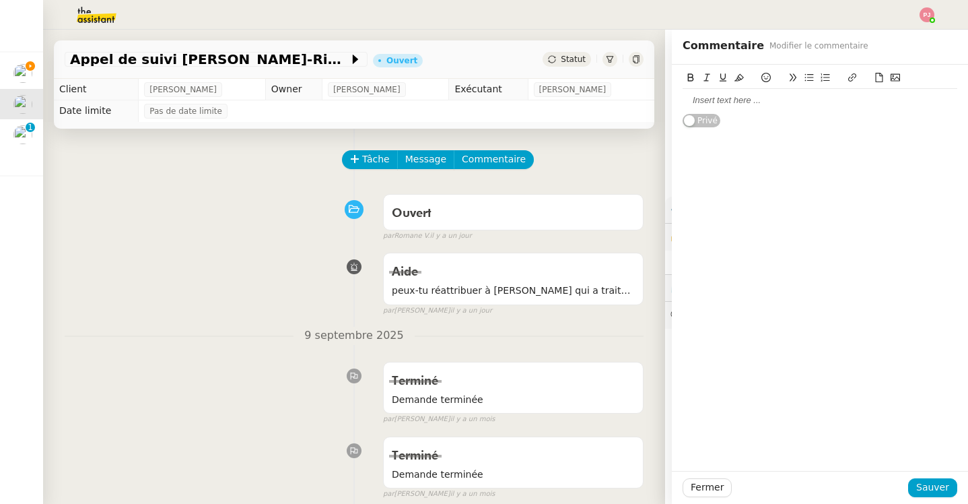
click at [745, 103] on div at bounding box center [820, 100] width 275 height 12
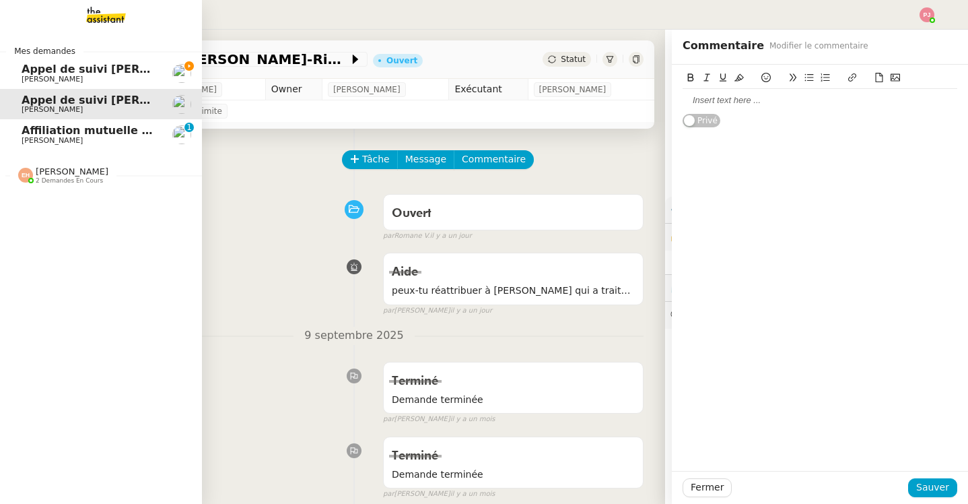
click at [68, 74] on span "Appel de suivi [PERSON_NAME]" at bounding box center [117, 69] width 190 height 13
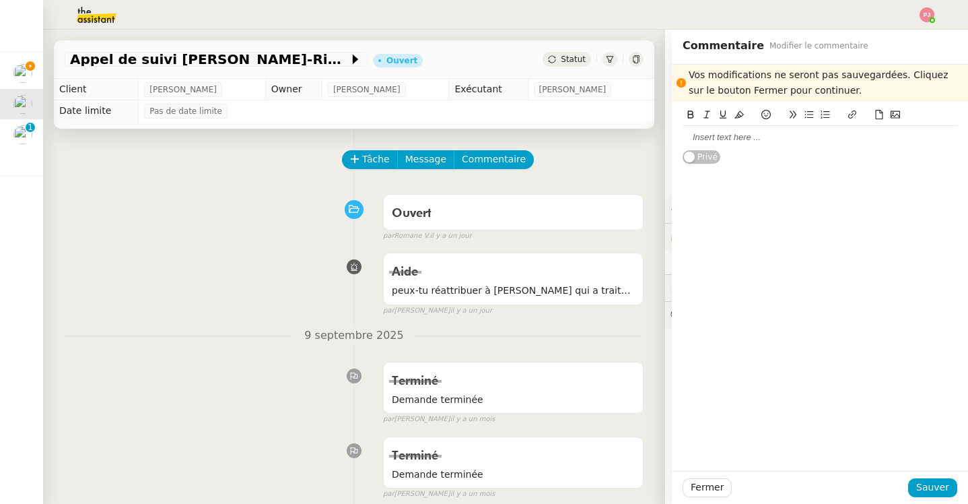
click at [547, 164] on div "Tâche Message Commentaire" at bounding box center [493, 166] width 300 height 32
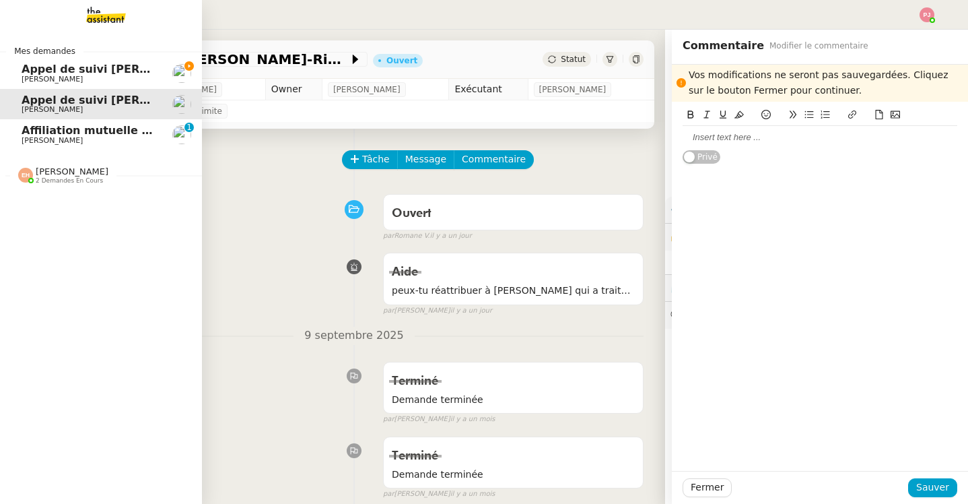
click at [42, 69] on span "Appel de suivi [PERSON_NAME]" at bounding box center [117, 69] width 190 height 13
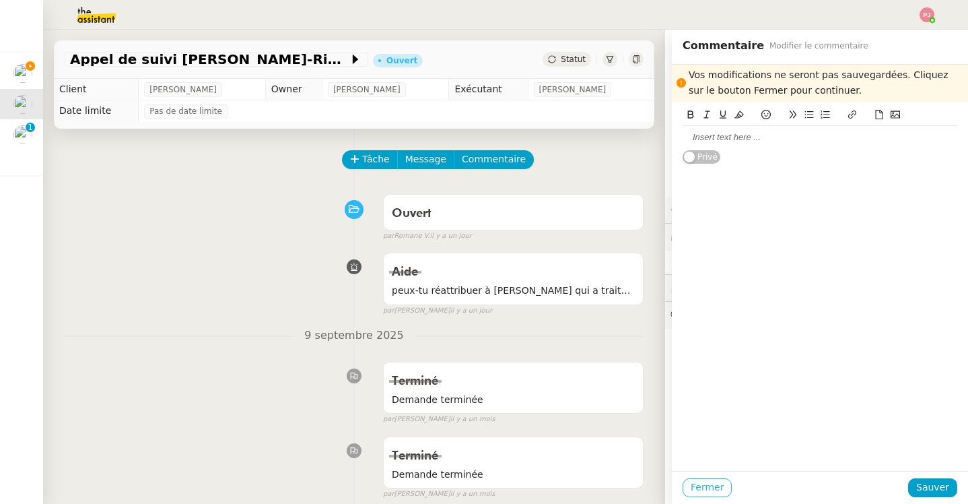
click at [714, 486] on span "Fermer" at bounding box center [707, 486] width 33 height 15
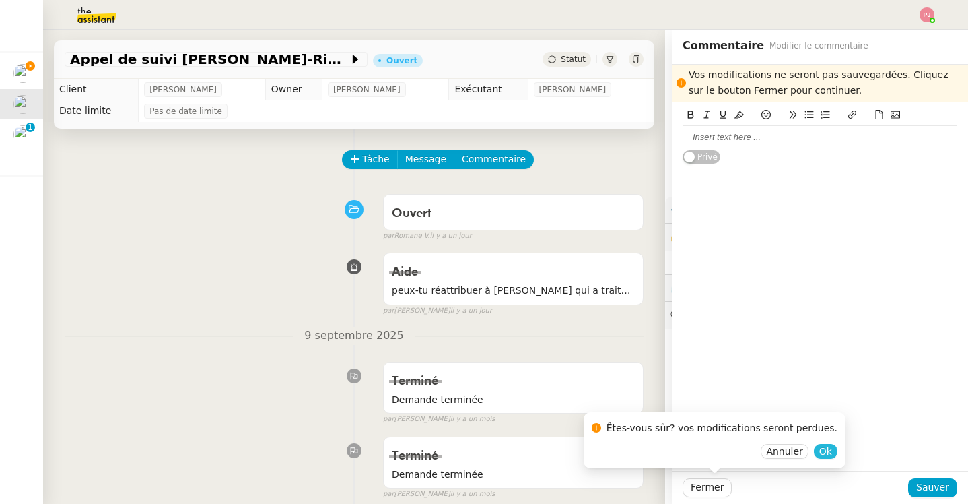
click at [817, 457] on button "Ok" at bounding box center [826, 451] width 24 height 15
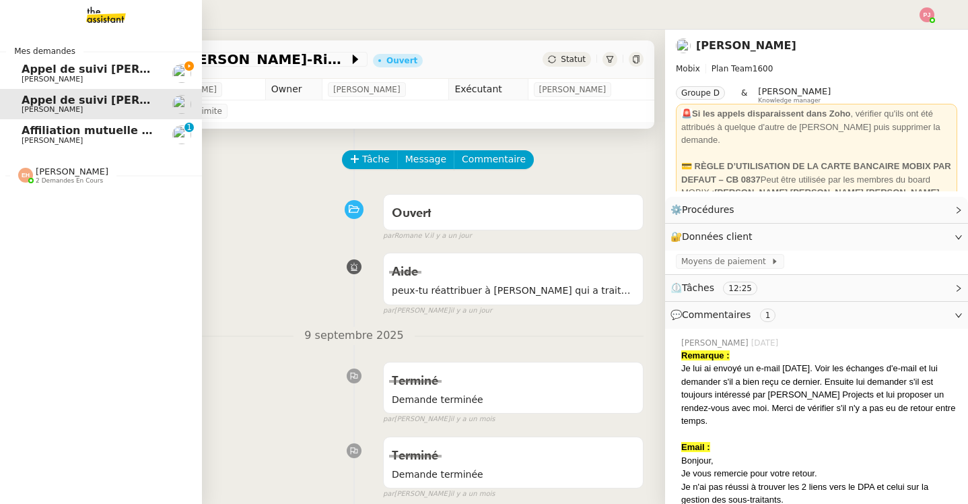
click at [26, 69] on span "Appel de suivi [PERSON_NAME]" at bounding box center [117, 69] width 190 height 13
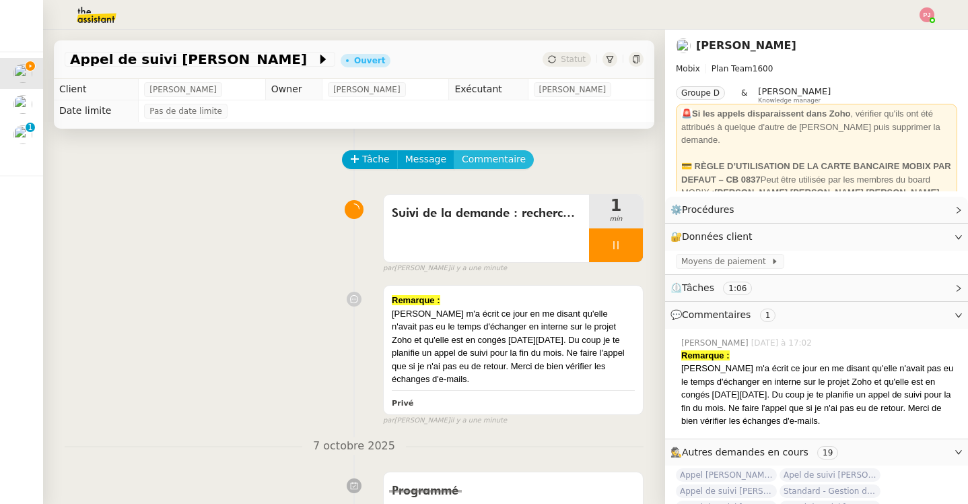
click at [487, 158] on span "Commentaire" at bounding box center [494, 158] width 64 height 15
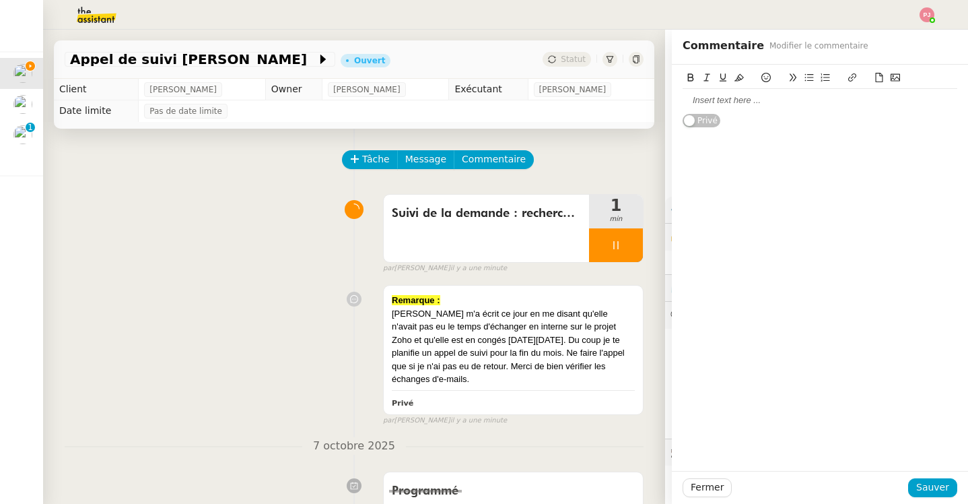
click at [753, 89] on div at bounding box center [820, 91] width 275 height 42
click at [753, 90] on div at bounding box center [820, 100] width 275 height 23
drag, startPoint x: 829, startPoint y: 102, endPoint x: 666, endPoint y: 102, distance: 162.9
click at [666, 102] on app-ticket "Appel de suivi [PERSON_NAME] Ouvert Statut Client [PERSON_NAME] Owner [PERSON_N…" at bounding box center [505, 267] width 925 height 474
click at [691, 77] on icon at bounding box center [691, 77] width 6 height 8
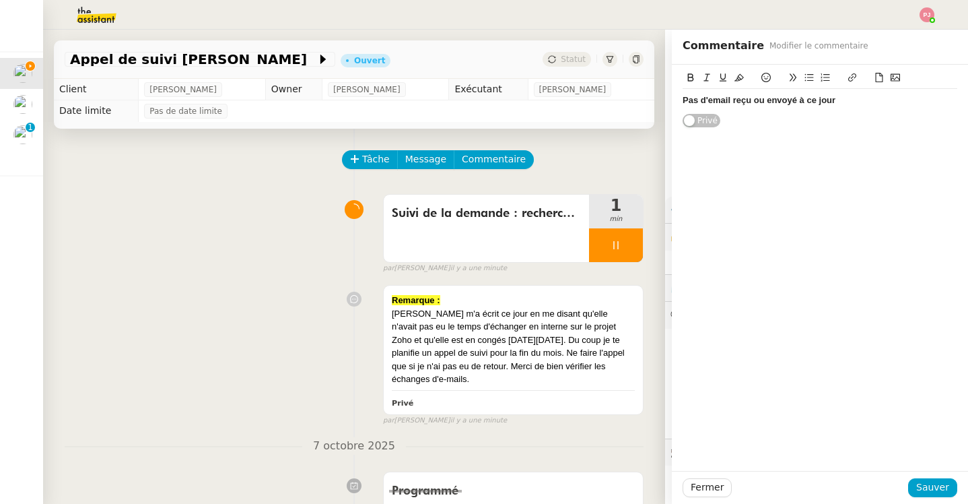
click at [743, 77] on icon at bounding box center [738, 77] width 9 height 9
click at [947, 486] on span "Sauver" at bounding box center [932, 486] width 33 height 15
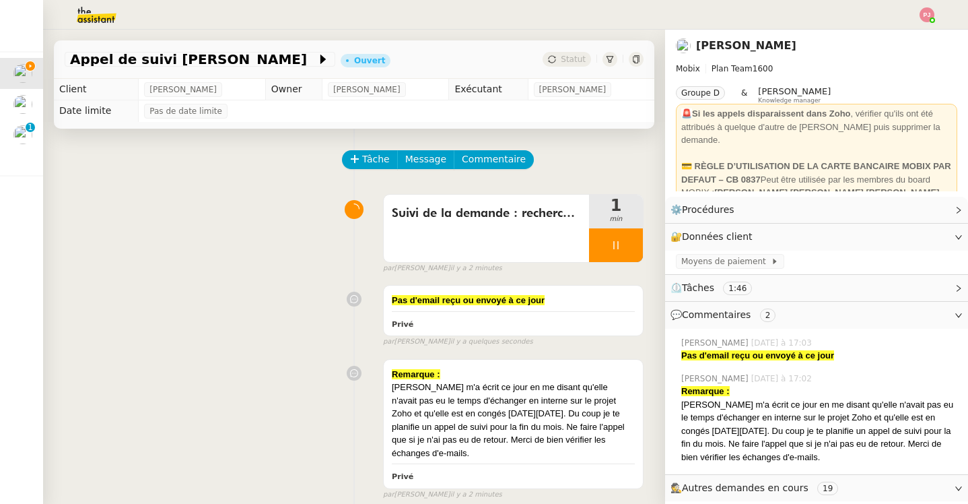
drag, startPoint x: 391, startPoint y: 386, endPoint x: 645, endPoint y: 437, distance: 258.8
click at [645, 437] on div "Tâche Message Commentaire Veuillez patienter une erreur s'est produite 👌👌👌 mess…" at bounding box center [354, 434] width 622 height 611
copy div "[PERSON_NAME] m'a écrit ce jour en me disant qu'elle n'avait pas eu le temps d'…"
click at [496, 159] on span "Commentaire" at bounding box center [494, 158] width 64 height 15
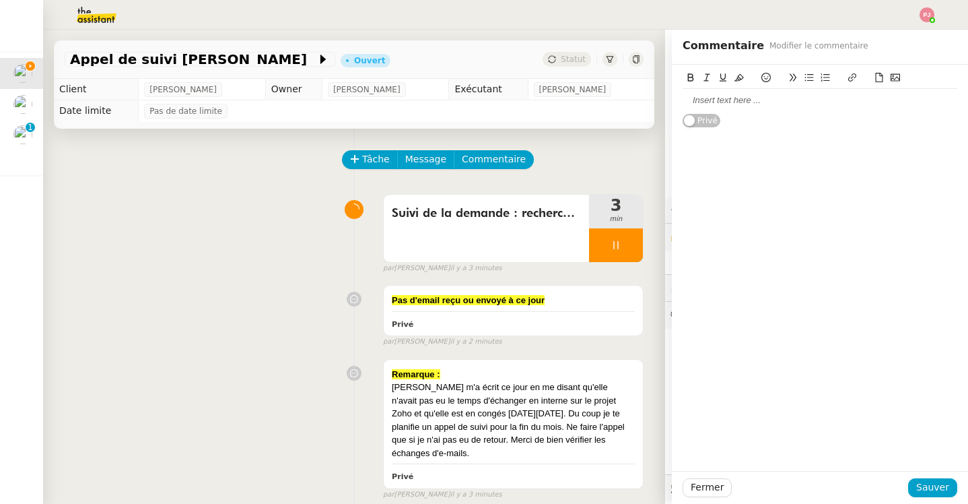
click at [765, 104] on div at bounding box center [820, 100] width 275 height 12
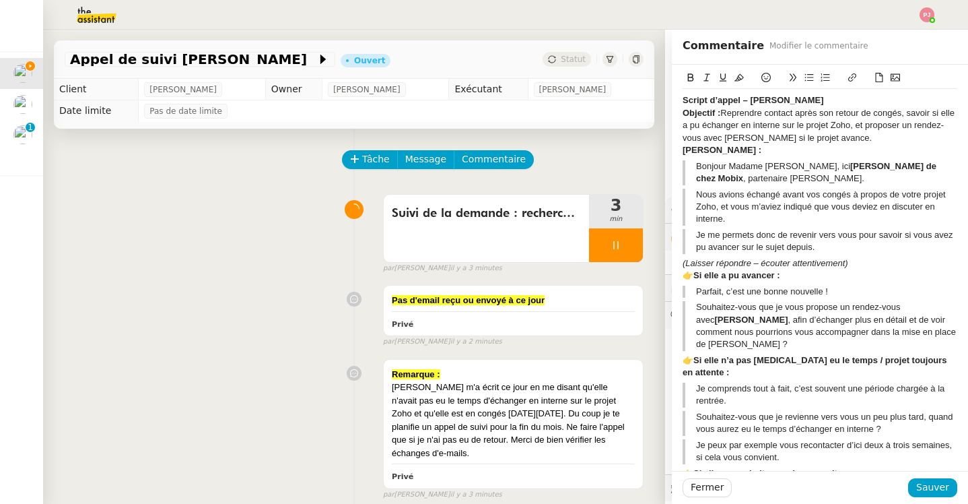
drag, startPoint x: 821, startPoint y: 99, endPoint x: 646, endPoint y: 99, distance: 174.4
click at [646, 99] on app-ticket "Appel de suivi [PERSON_NAME] Ouvert Statut Client [PERSON_NAME] Owner [PERSON_N…" at bounding box center [505, 267] width 925 height 474
click at [741, 76] on icon at bounding box center [738, 77] width 9 height 9
click at [933, 487] on span "Sauver" at bounding box center [932, 486] width 33 height 15
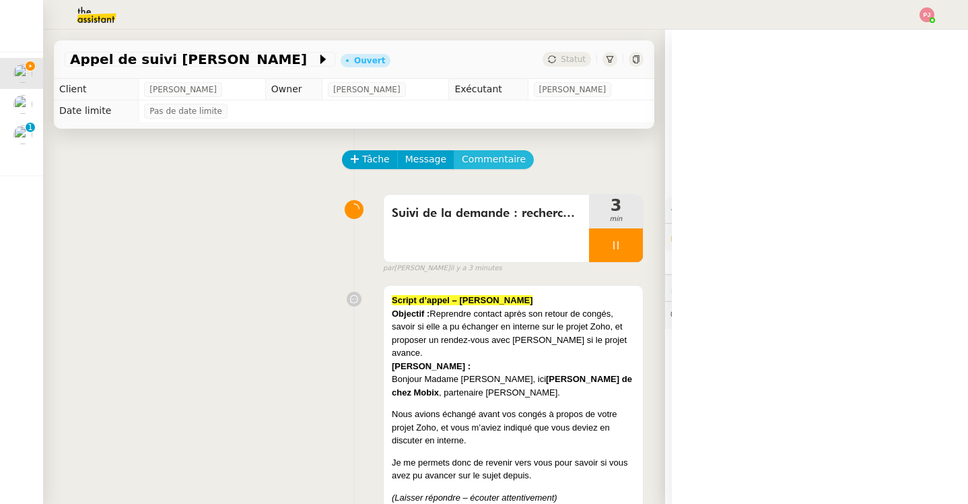
click at [500, 161] on span "Commentaire" at bounding box center [494, 158] width 64 height 15
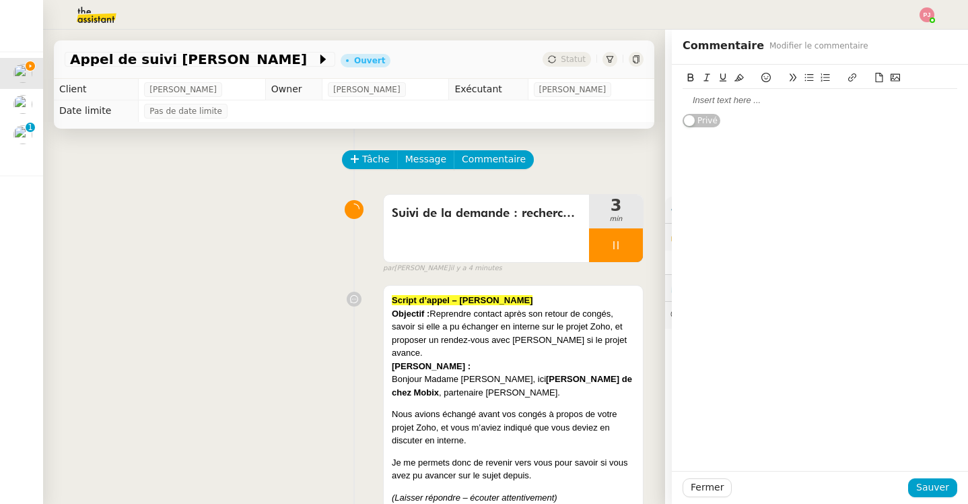
click at [701, 100] on div at bounding box center [820, 100] width 275 height 12
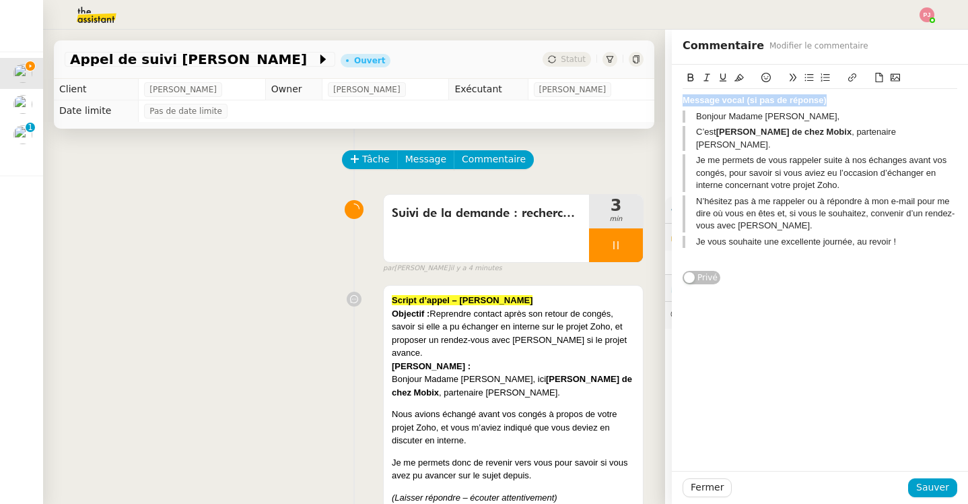
drag, startPoint x: 843, startPoint y: 101, endPoint x: 638, endPoint y: 99, distance: 205.3
click at [638, 99] on app-ticket "Appel de suivi [PERSON_NAME] Ouvert Statut Client [PERSON_NAME] Owner [PERSON_N…" at bounding box center [505, 267] width 925 height 474
click at [743, 77] on icon at bounding box center [738, 77] width 9 height 7
click at [938, 485] on span "Sauver" at bounding box center [932, 486] width 33 height 15
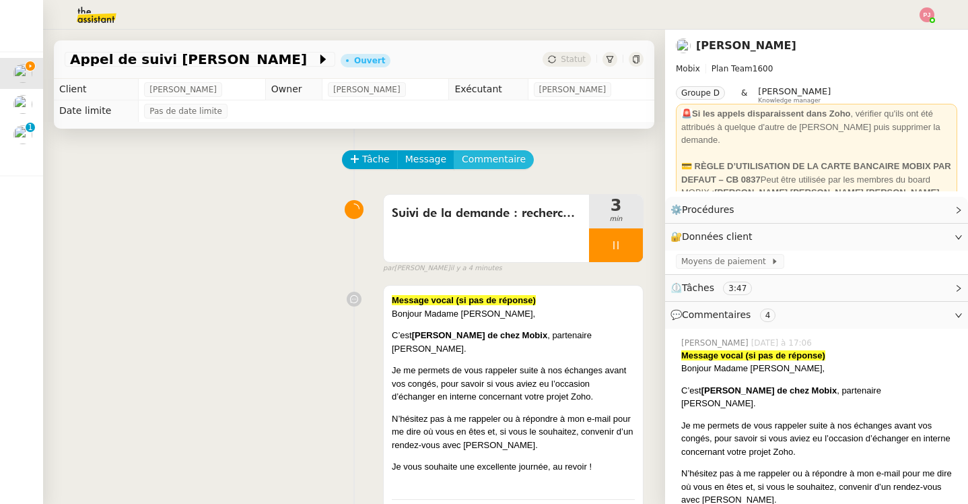
click at [488, 159] on span "Commentaire" at bounding box center [494, 158] width 64 height 15
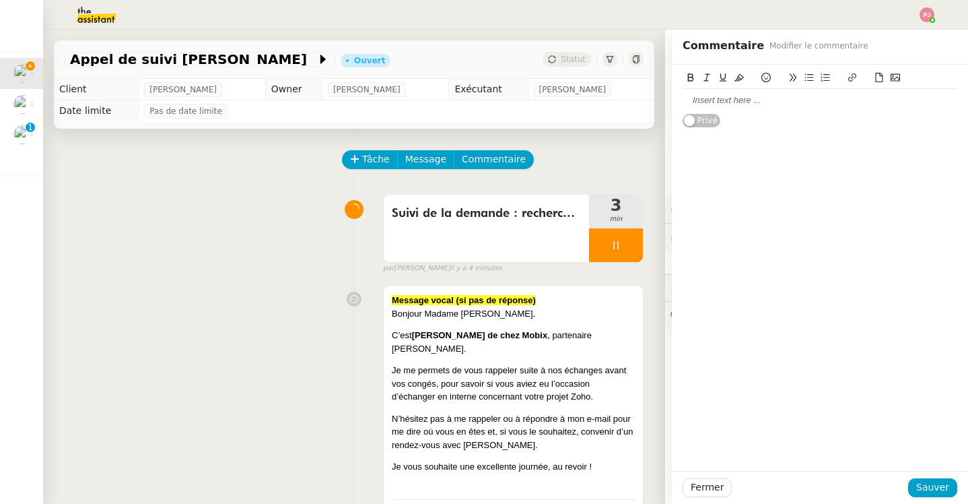
click at [773, 110] on div at bounding box center [820, 100] width 275 height 23
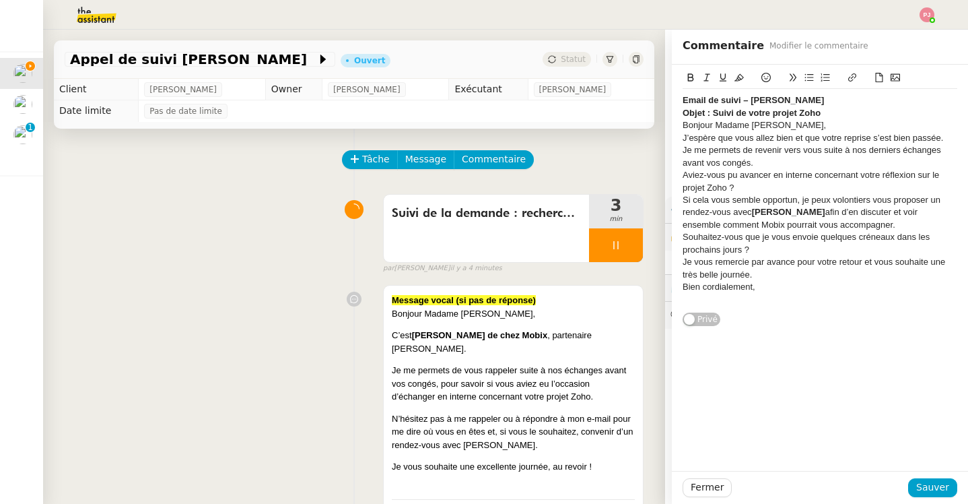
drag, startPoint x: 846, startPoint y: 105, endPoint x: 639, endPoint y: 105, distance: 207.3
click at [638, 105] on app-ticket "Appel de suivi [PERSON_NAME] Ouvert Statut Client [PERSON_NAME] Owner [PERSON_N…" at bounding box center [505, 267] width 925 height 474
click at [736, 75] on icon at bounding box center [738, 77] width 9 height 9
click at [920, 483] on span "Sauver" at bounding box center [932, 486] width 33 height 15
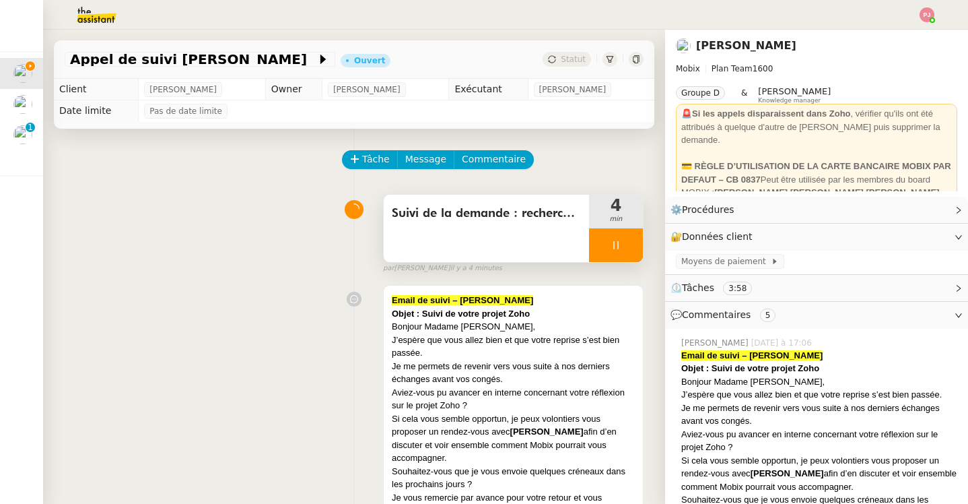
click at [621, 242] on div at bounding box center [616, 245] width 54 height 34
click at [627, 244] on icon at bounding box center [629, 245] width 11 height 11
click at [575, 70] on div "Appel de suivi [PERSON_NAME] Ouvert Statut" at bounding box center [354, 59] width 600 height 38
click at [574, 63] on span "Statut" at bounding box center [573, 59] width 25 height 9
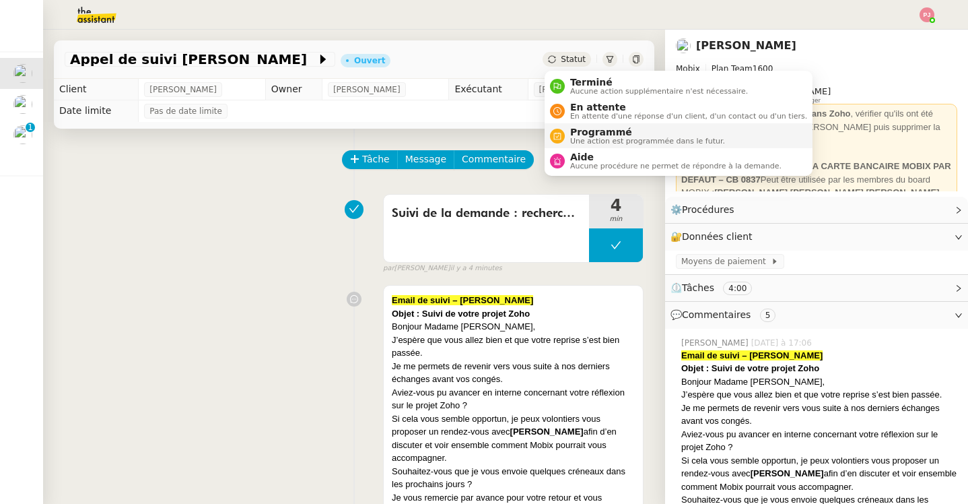
click at [596, 131] on span "Programmé" at bounding box center [647, 132] width 155 height 11
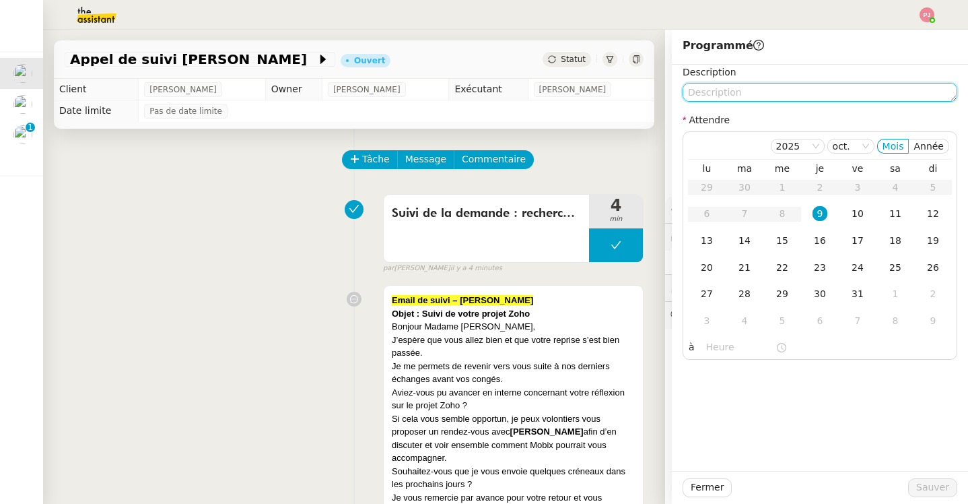
click at [728, 92] on textarea at bounding box center [820, 92] width 275 height 19
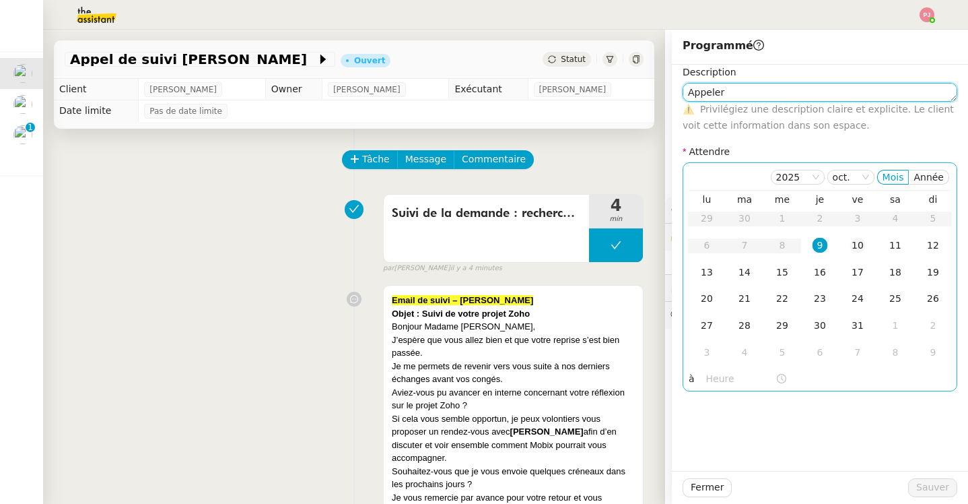
type textarea "Appeler"
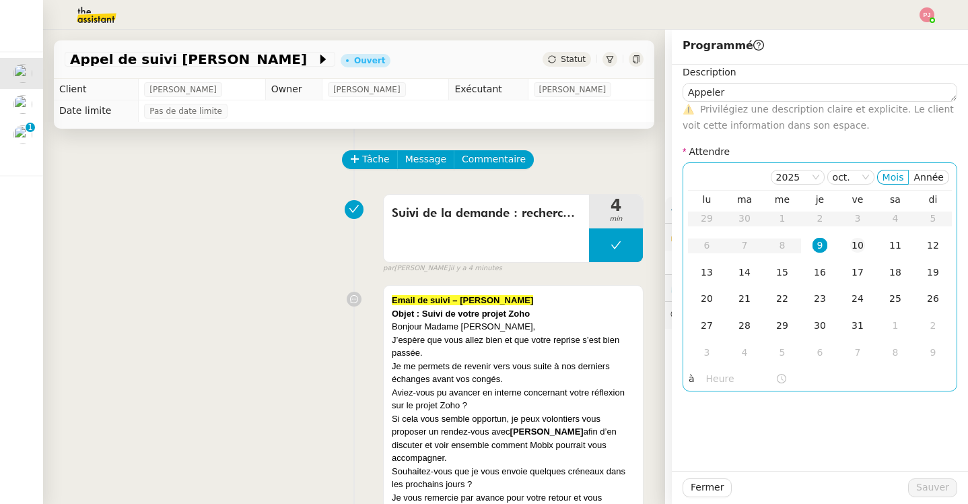
click at [860, 243] on div "10" at bounding box center [857, 245] width 15 height 15
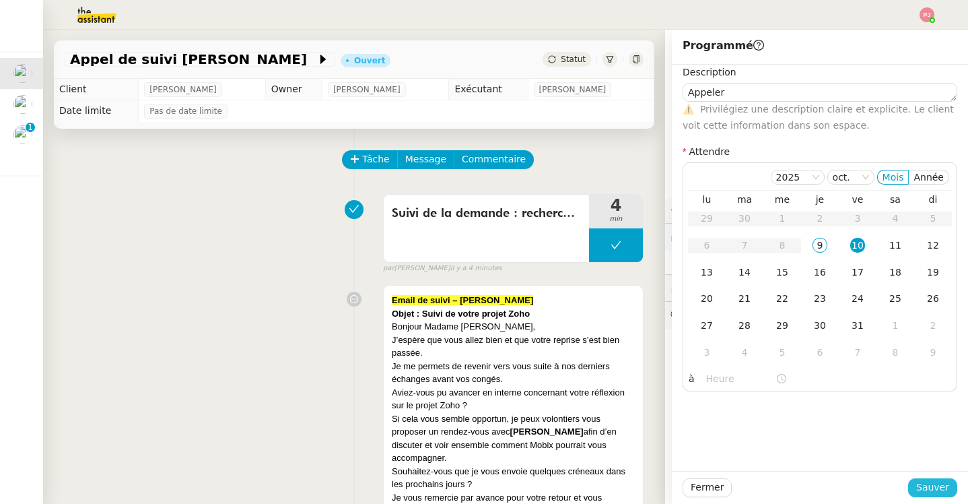
click at [922, 482] on span "Sauver" at bounding box center [932, 486] width 33 height 15
